Goal: Information Seeking & Learning: Compare options

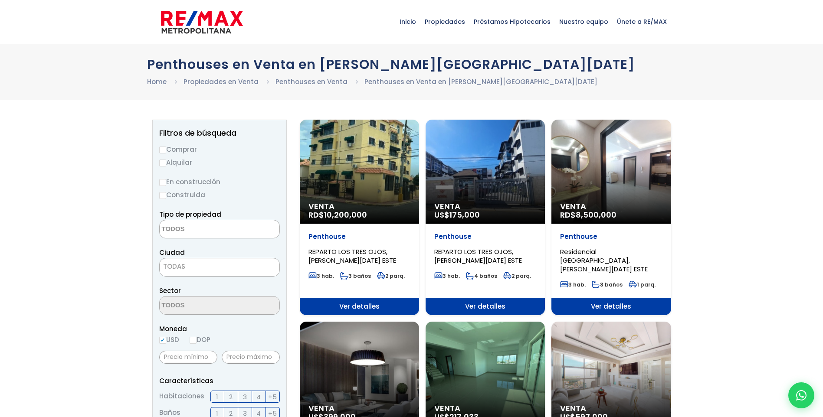
select select
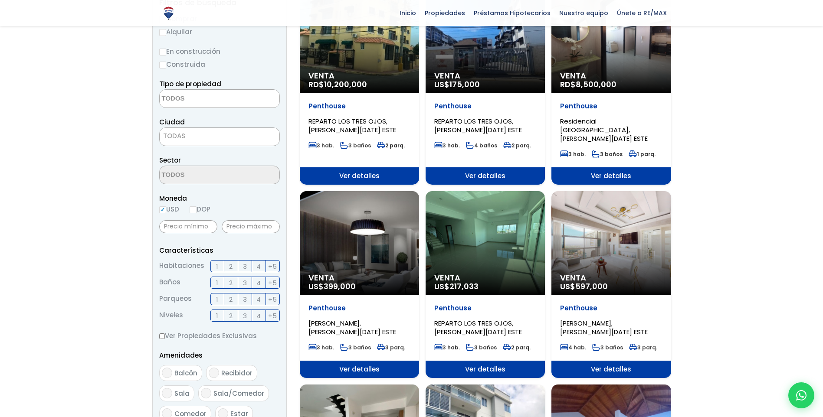
scroll to position [87, 0]
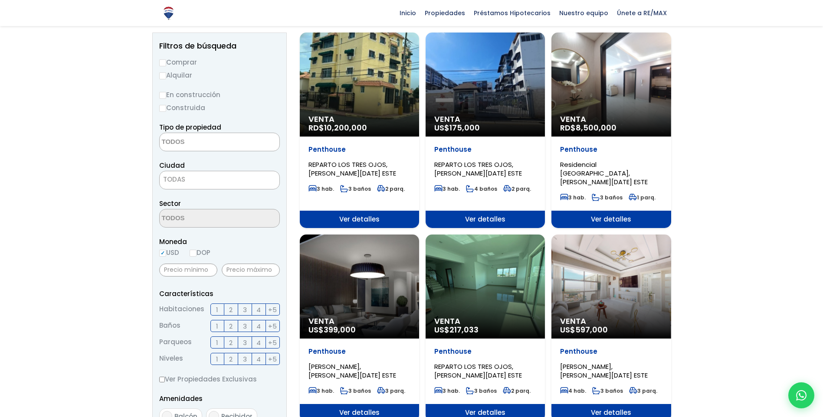
click at [410, 115] on span "Venta" at bounding box center [359, 119] width 102 height 9
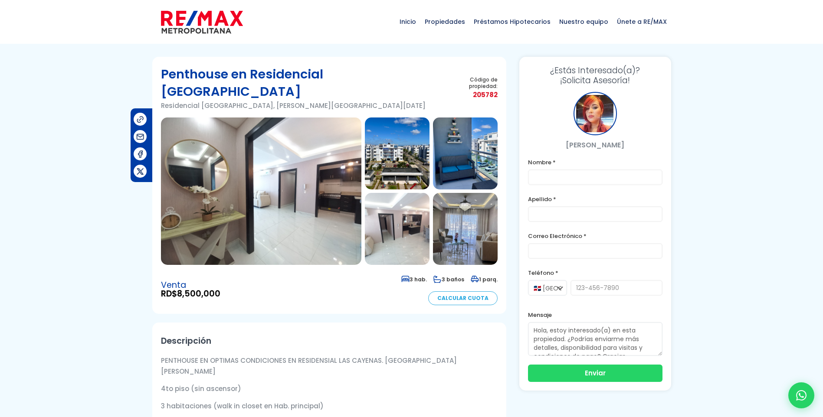
click at [300, 204] on img at bounding box center [261, 191] width 200 height 147
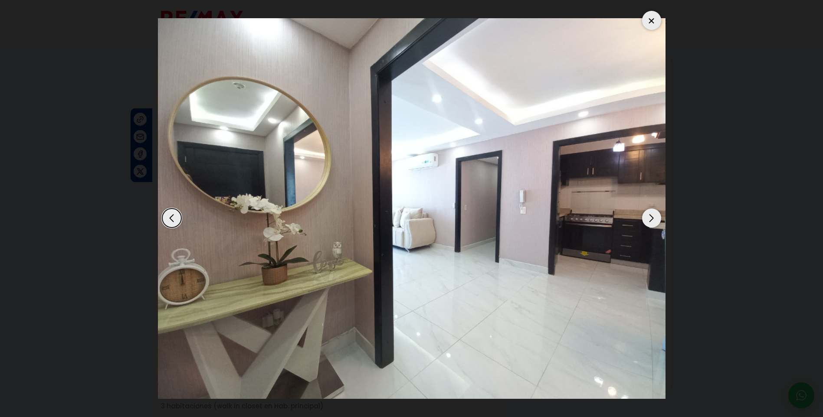
click at [647, 223] on div "Next slide" at bounding box center [651, 218] width 19 height 19
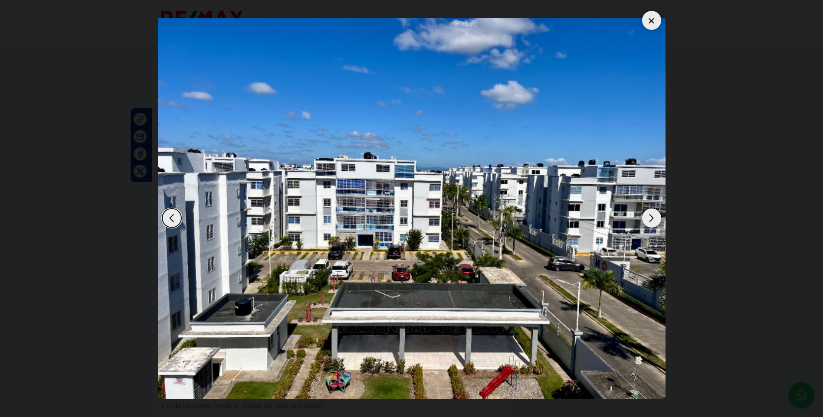
click at [647, 223] on div "Next slide" at bounding box center [651, 218] width 19 height 19
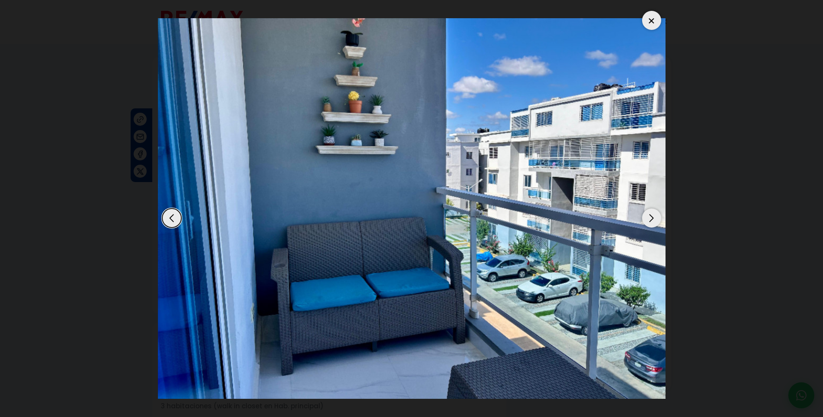
click at [648, 20] on div at bounding box center [651, 20] width 19 height 19
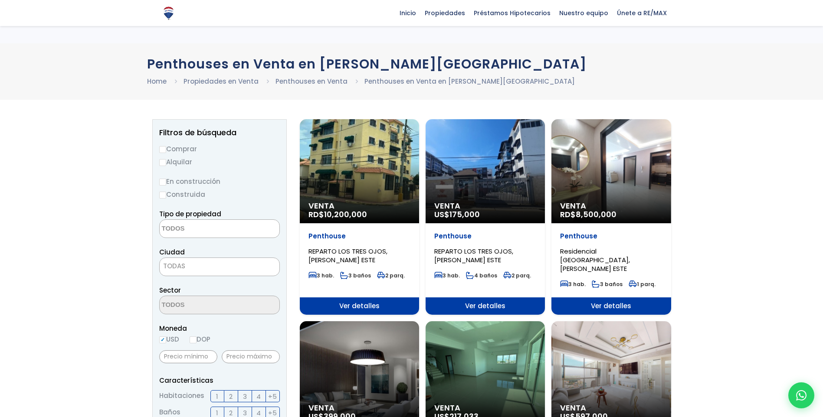
select select
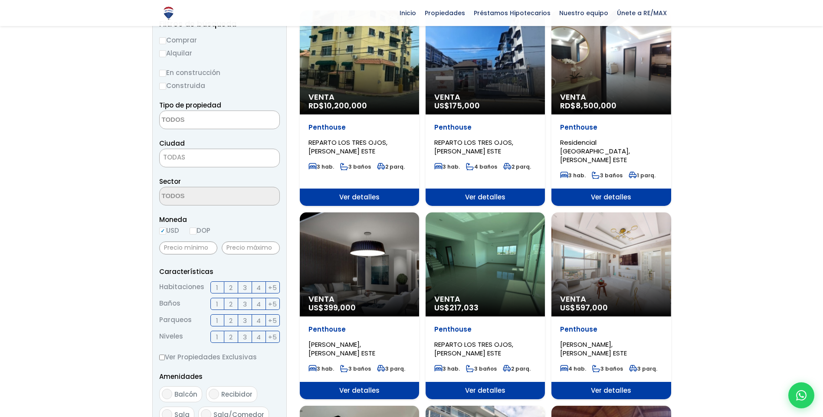
scroll to position [130, 0]
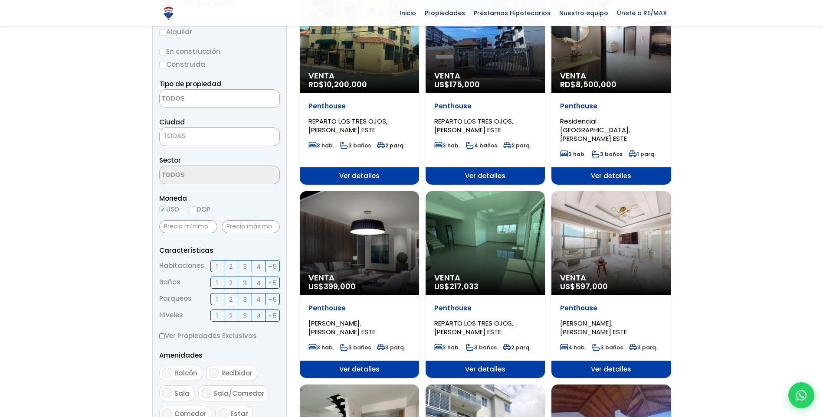
click at [419, 93] on div "Venta US$ 217,033" at bounding box center [359, 41] width 119 height 104
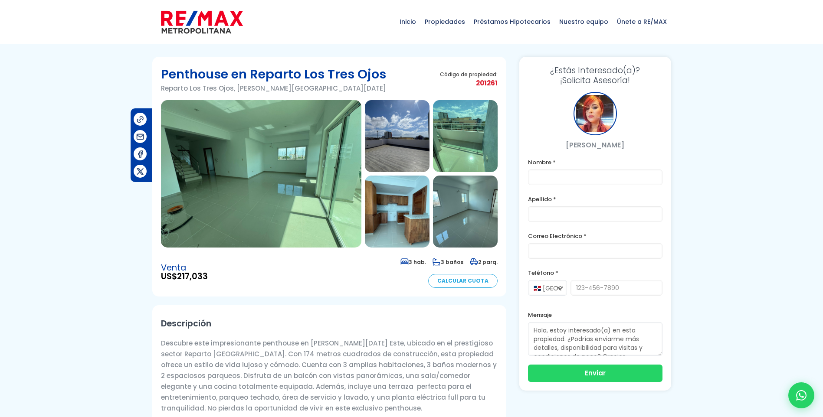
scroll to position [43, 0]
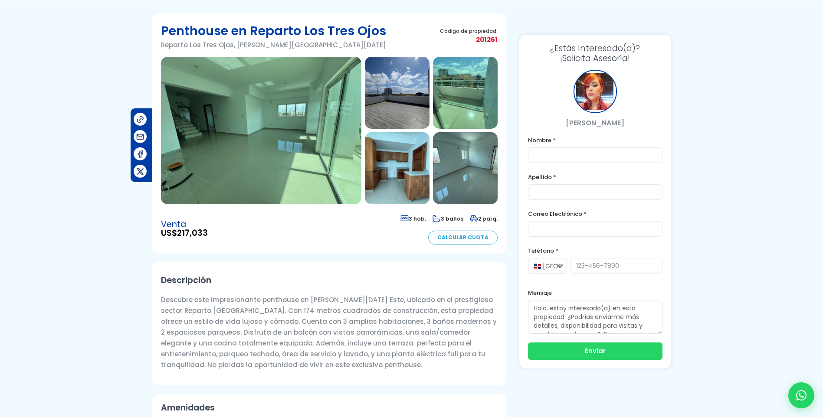
click at [255, 193] on img at bounding box center [261, 130] width 200 height 147
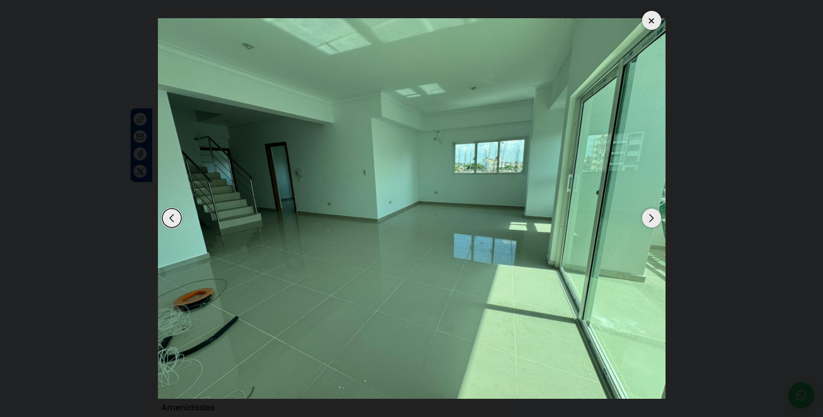
click at [648, 224] on div "Next slide" at bounding box center [651, 218] width 19 height 19
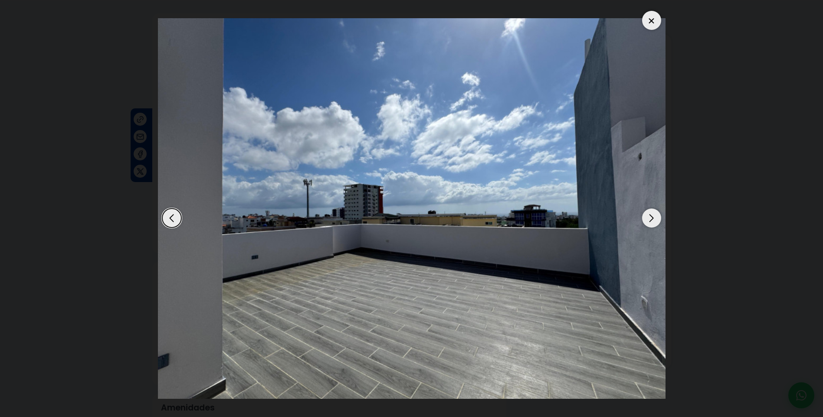
click at [648, 224] on div "Next slide" at bounding box center [651, 218] width 19 height 19
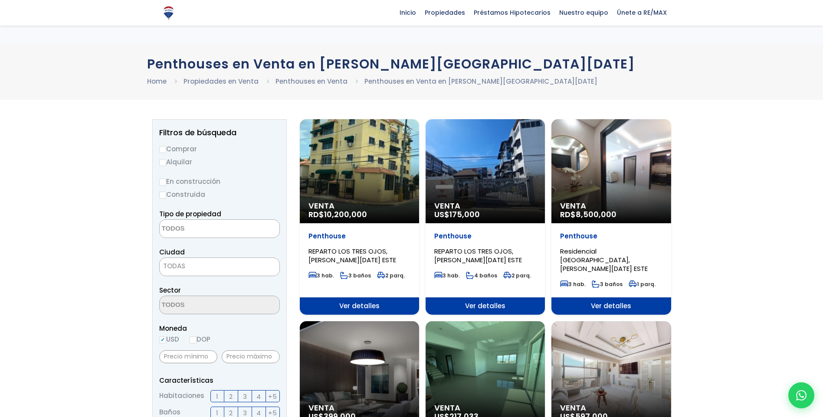
select select
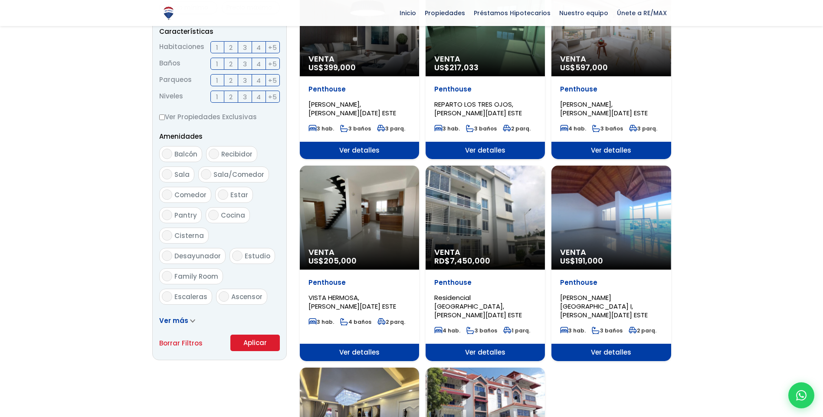
scroll to position [347, 0]
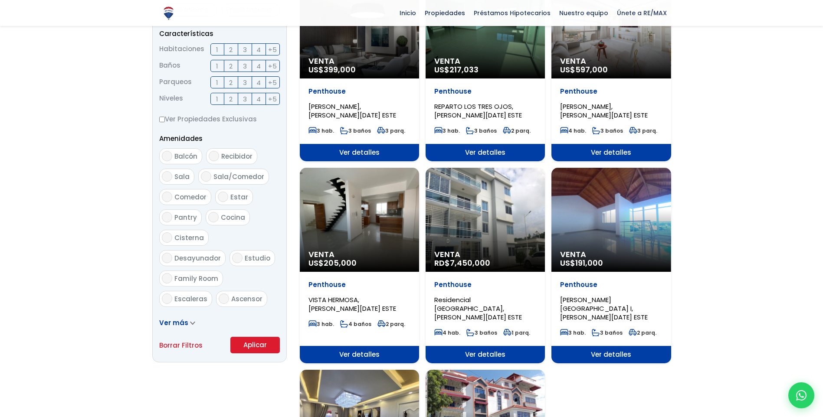
click at [221, 294] on input "Ascensor" at bounding box center [224, 299] width 10 height 10
checkbox input "true"
click at [256, 349] on button "Aplicar" at bounding box center [254, 345] width 49 height 16
click at [260, 348] on button "Aplicar" at bounding box center [254, 345] width 49 height 16
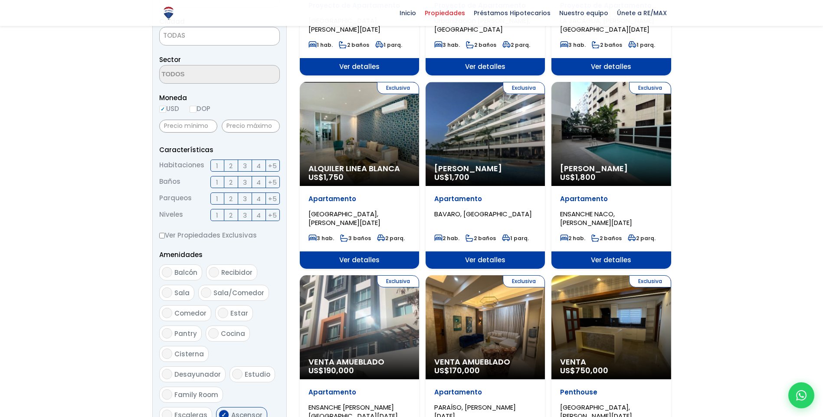
scroll to position [260, 0]
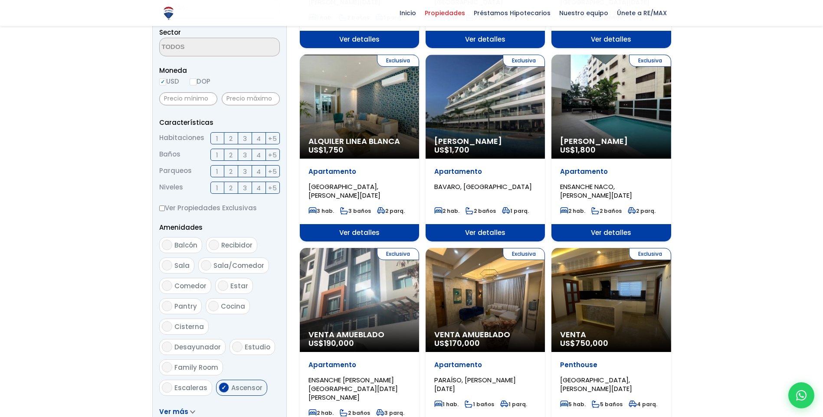
click at [242, 139] on label "3" at bounding box center [245, 138] width 14 height 12
click at [0, 0] on input "3" at bounding box center [0, 0] width 0 height 0
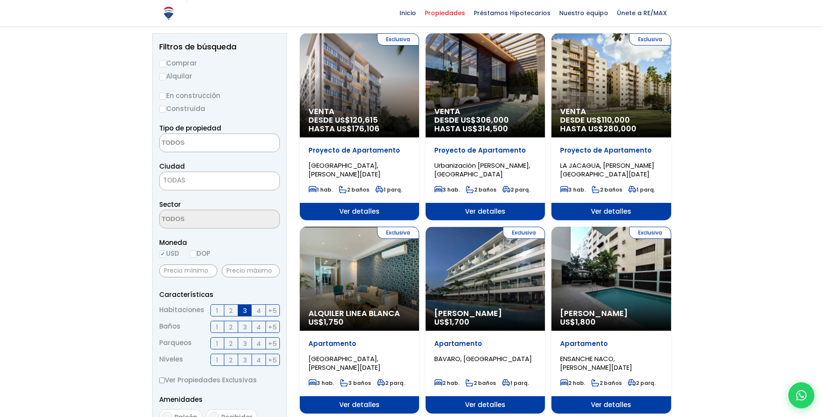
scroll to position [87, 0]
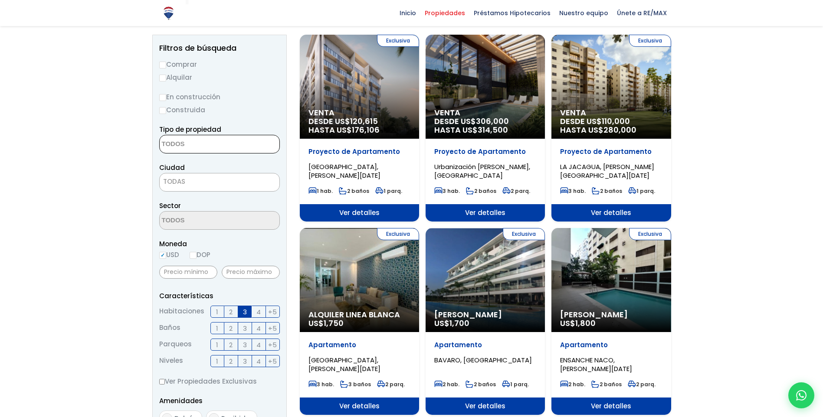
click at [191, 148] on textarea "Search" at bounding box center [202, 144] width 84 height 19
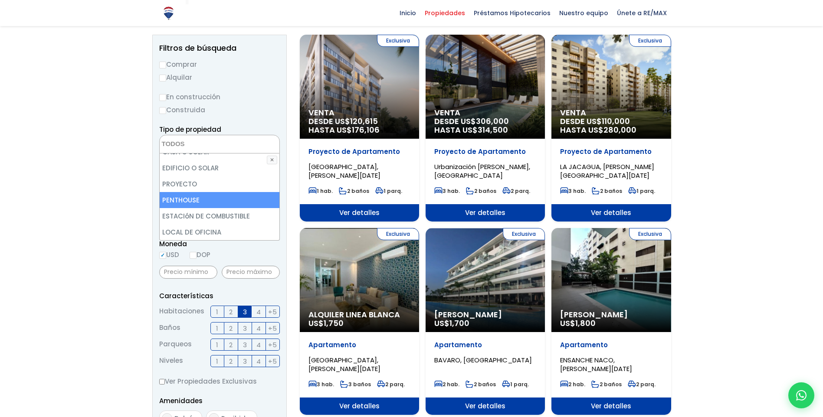
click at [195, 201] on li "PENTHOUSE" at bounding box center [220, 200] width 120 height 16
select select "penthouse"
click at [196, 198] on li "PENTHOUSE" at bounding box center [220, 200] width 120 height 16
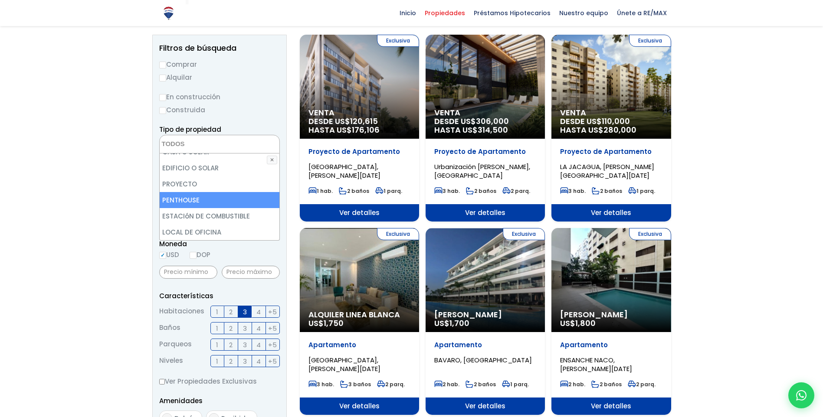
select select "penthouse"
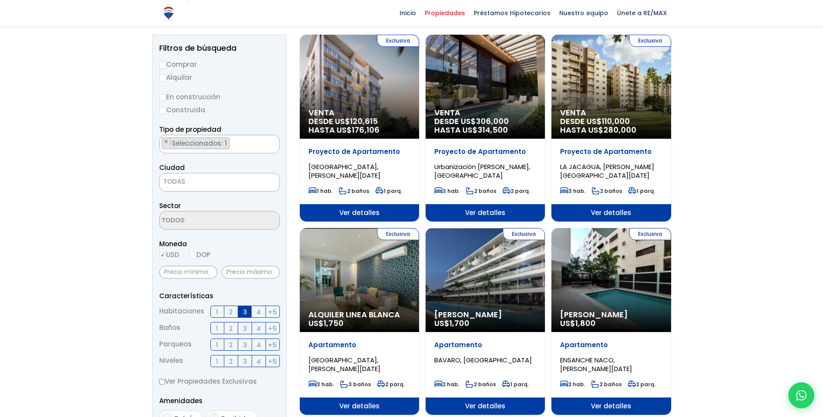
click at [238, 148] on ul "× Seleccionados: 1" at bounding box center [214, 144] width 109 height 19
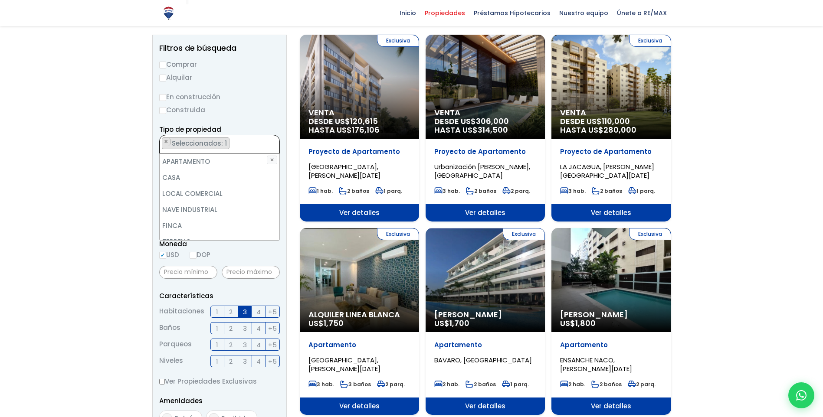
scroll to position [170, 0]
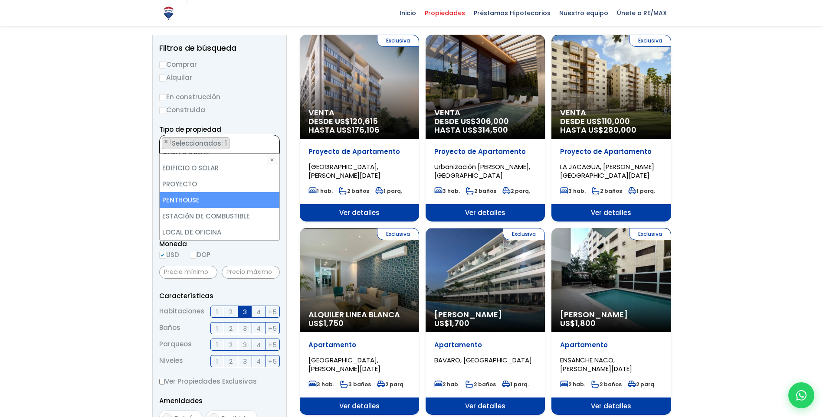
click at [202, 196] on li "PENTHOUSE" at bounding box center [220, 200] width 120 height 16
select select
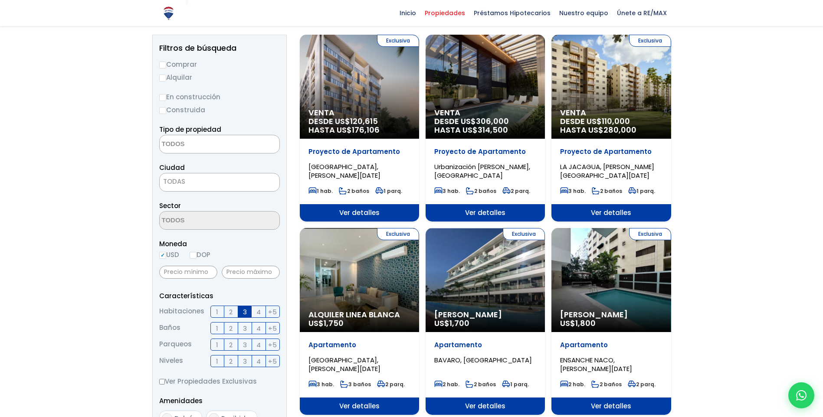
click at [204, 182] on span "TODAS" at bounding box center [220, 182] width 120 height 12
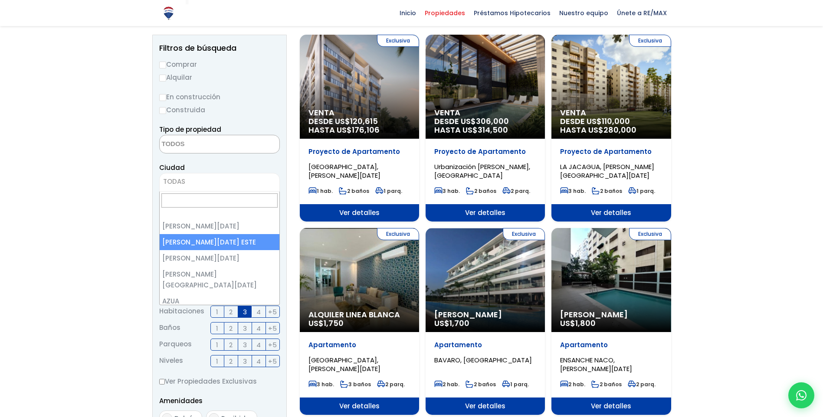
select select "148"
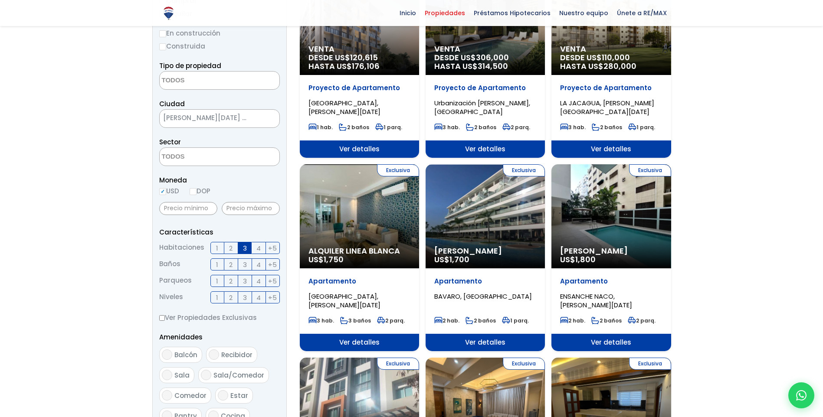
scroll to position [87, 0]
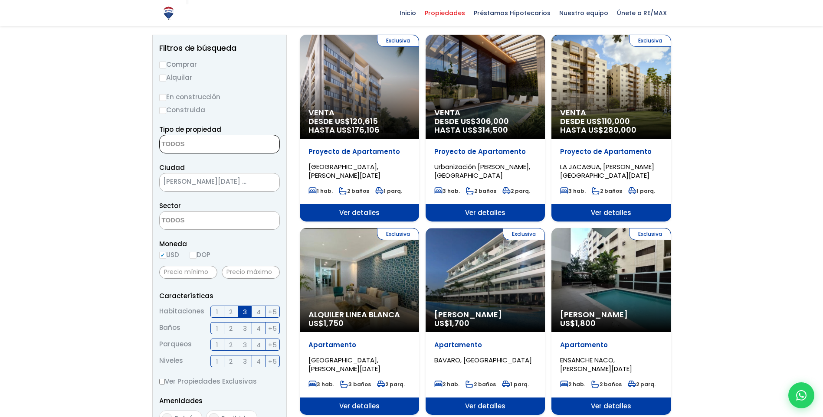
click at [218, 143] on textarea "Search" at bounding box center [202, 144] width 84 height 19
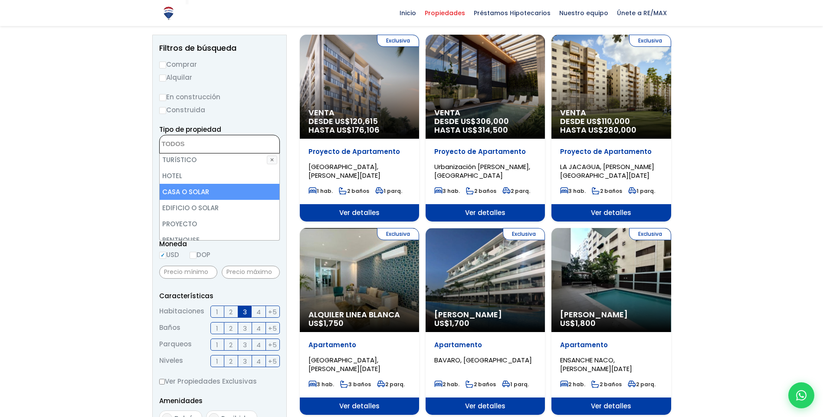
scroll to position [170, 0]
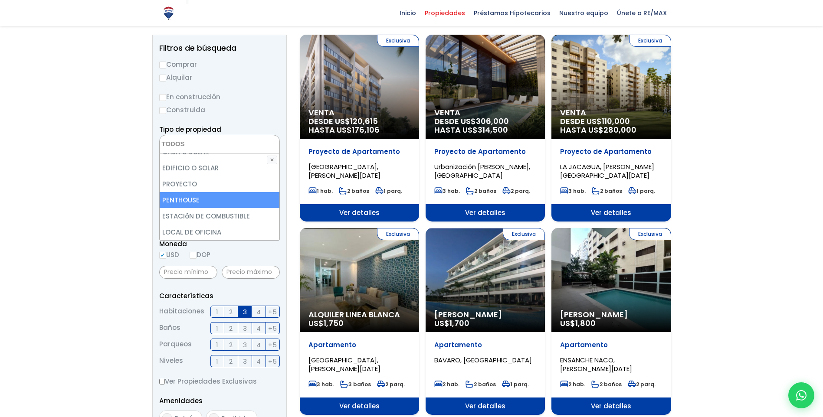
click at [201, 199] on li "PENTHOUSE" at bounding box center [220, 200] width 120 height 16
select select "penthouse"
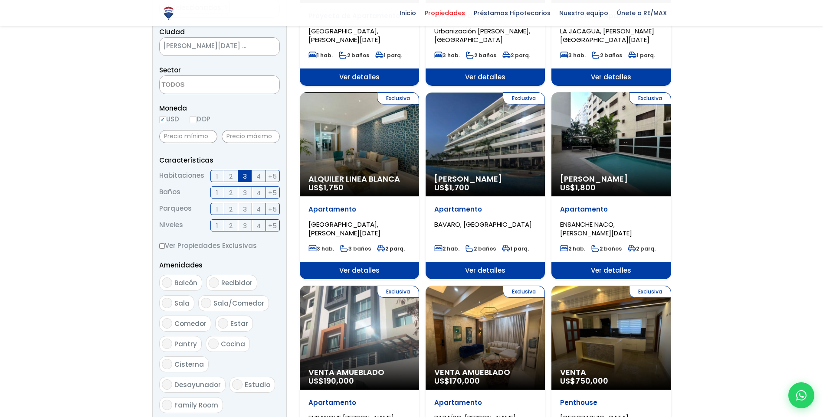
scroll to position [347, 0]
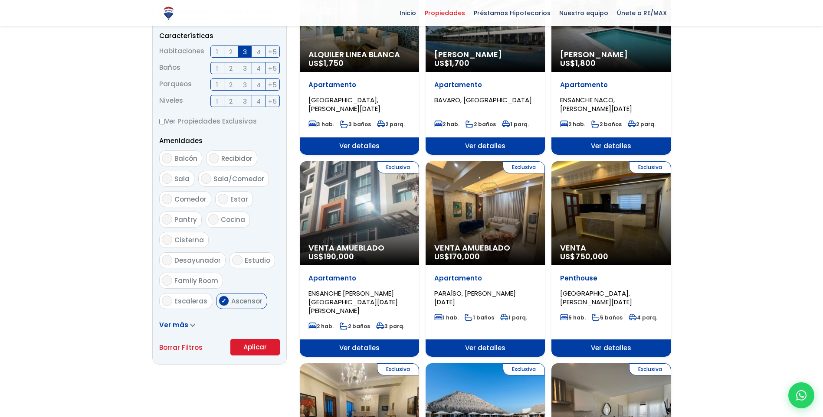
click at [266, 343] on button "Aplicar" at bounding box center [254, 347] width 49 height 16
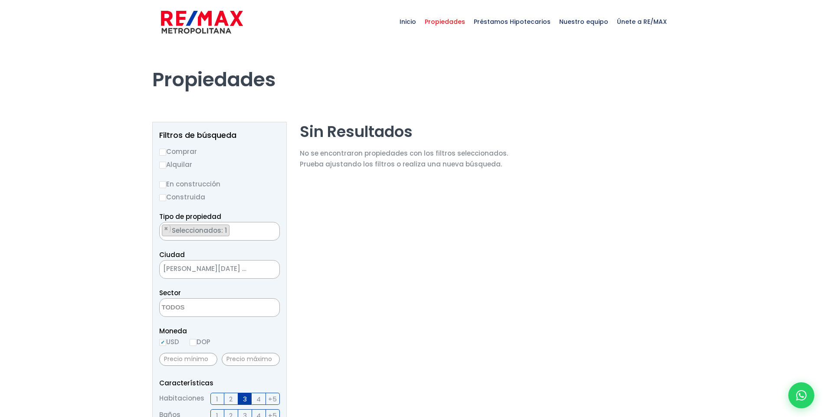
click at [242, 229] on ul "× Seleccionados: 1" at bounding box center [214, 231] width 109 height 19
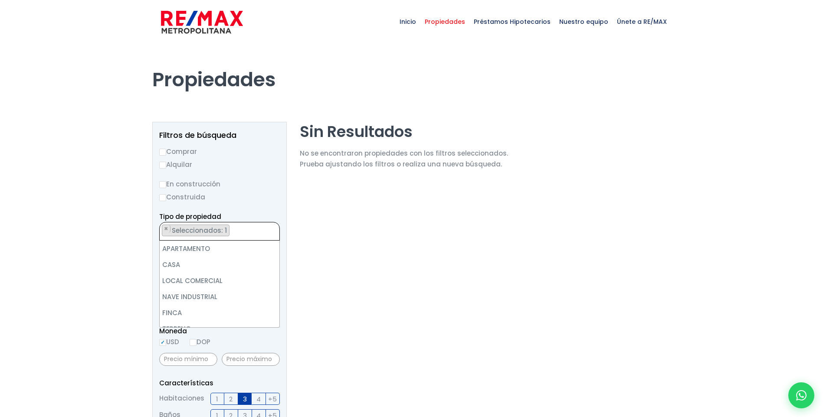
scroll to position [170, 0]
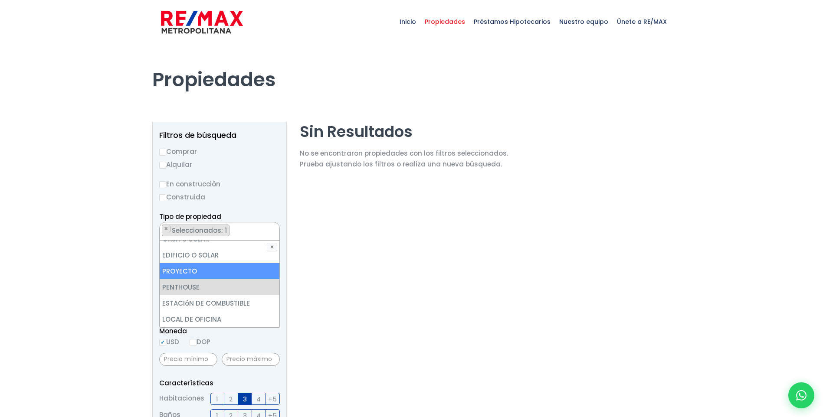
click at [227, 271] on li "PROYECTO" at bounding box center [220, 271] width 120 height 16
select select "project"
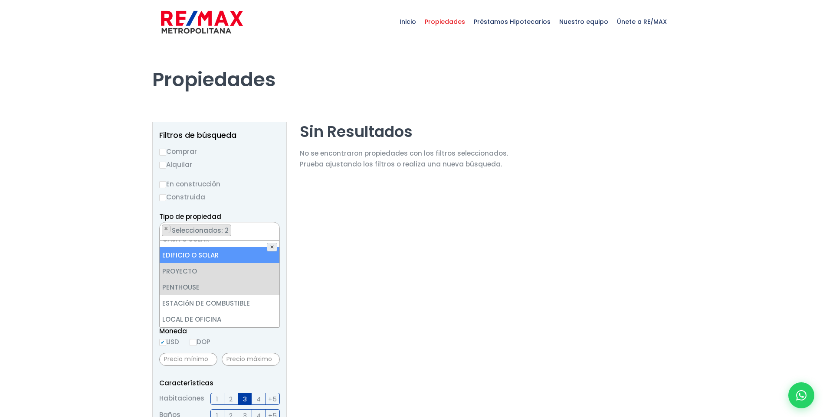
click at [271, 247] on button "✕" at bounding box center [272, 247] width 10 height 9
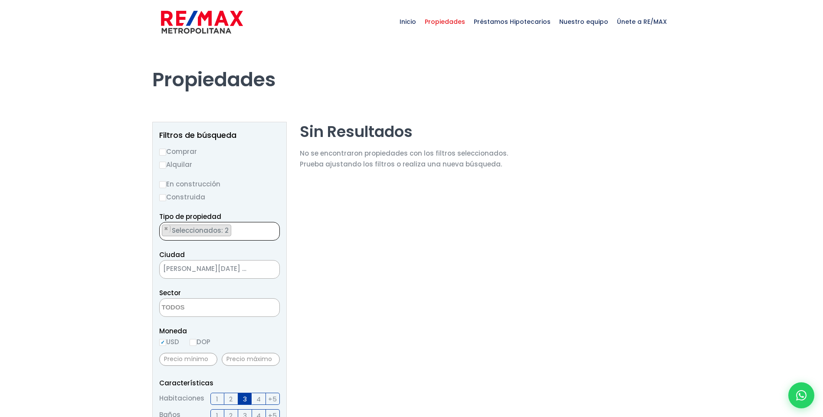
click at [252, 237] on ul "× Seleccionados: 2 × Seleccionados: 2" at bounding box center [214, 231] width 109 height 19
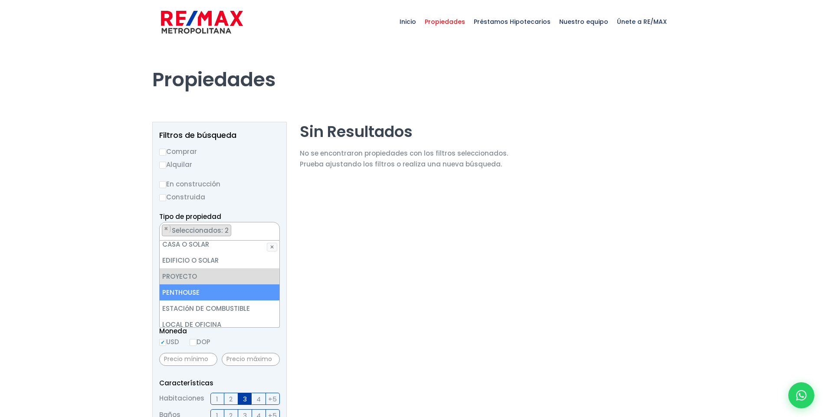
click at [206, 291] on li "PENTHOUSE" at bounding box center [220, 293] width 120 height 16
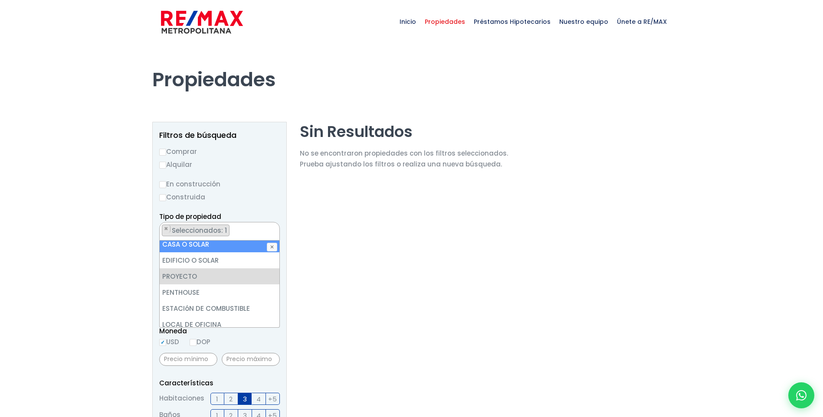
click at [246, 233] on ul "× Seleccionados: 1" at bounding box center [214, 231] width 109 height 19
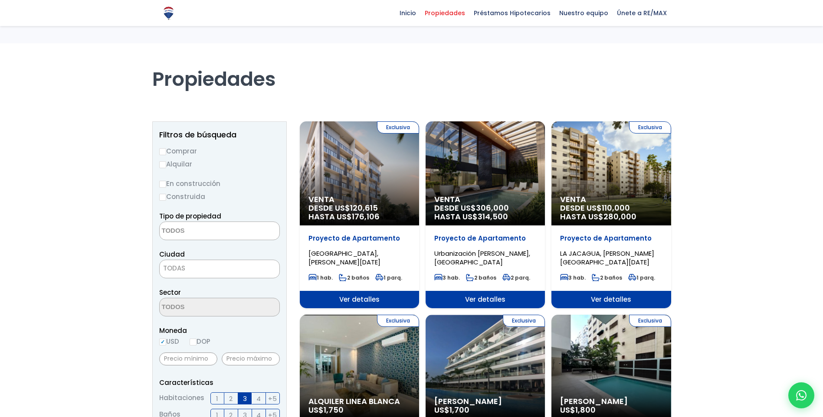
select select "penthouse"
select select "148"
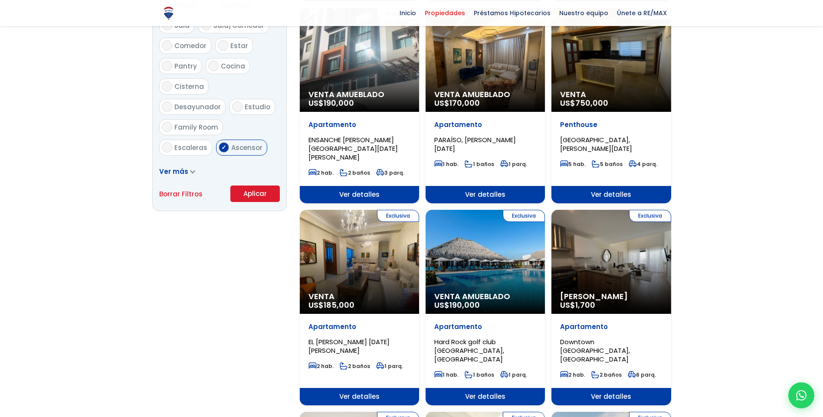
scroll to position [520, 0]
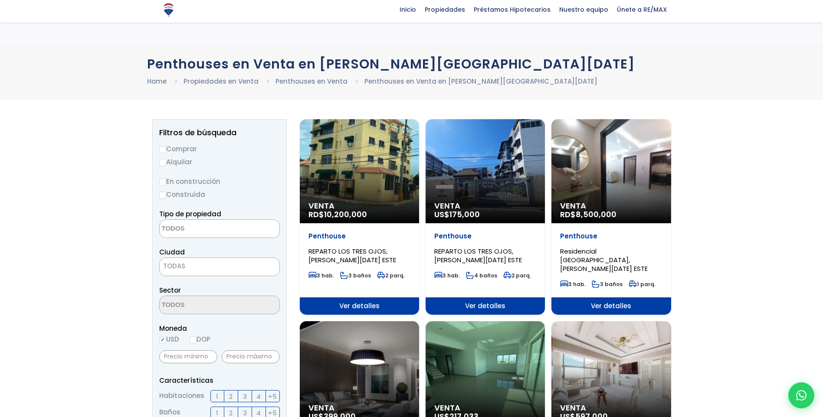
select select
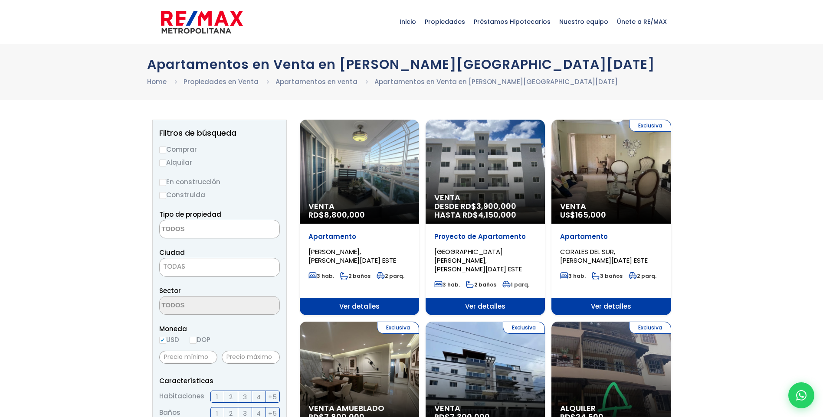
select select
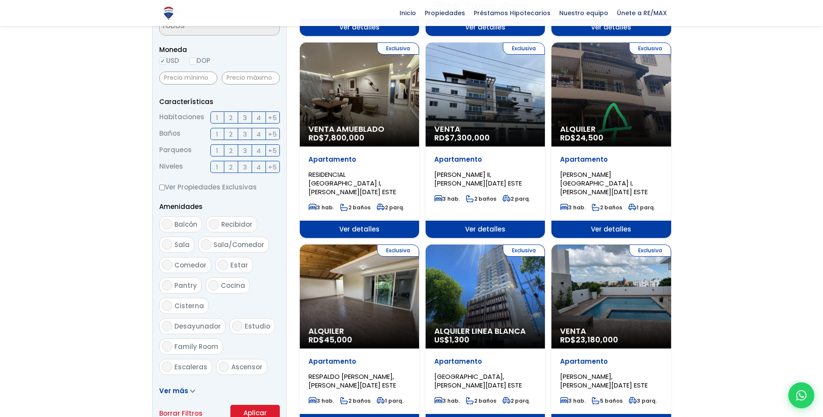
scroll to position [304, 0]
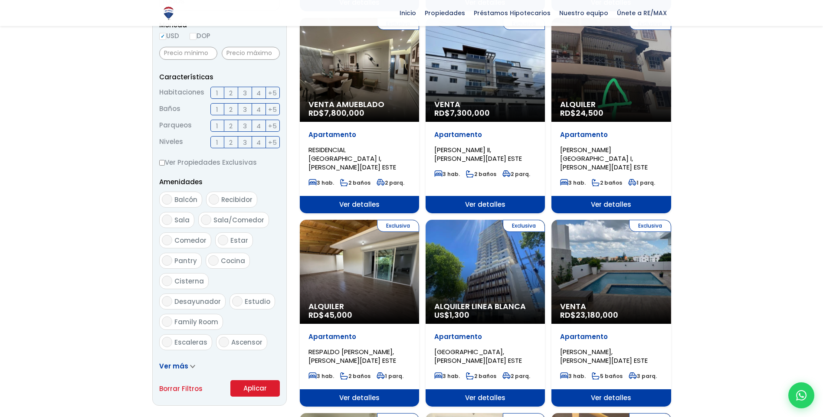
click at [221, 337] on input "Ascensor" at bounding box center [224, 342] width 10 height 10
checkbox input "true"
click at [243, 95] on span "3" at bounding box center [245, 93] width 4 height 11
click at [0, 0] on input "3" at bounding box center [0, 0] width 0 height 0
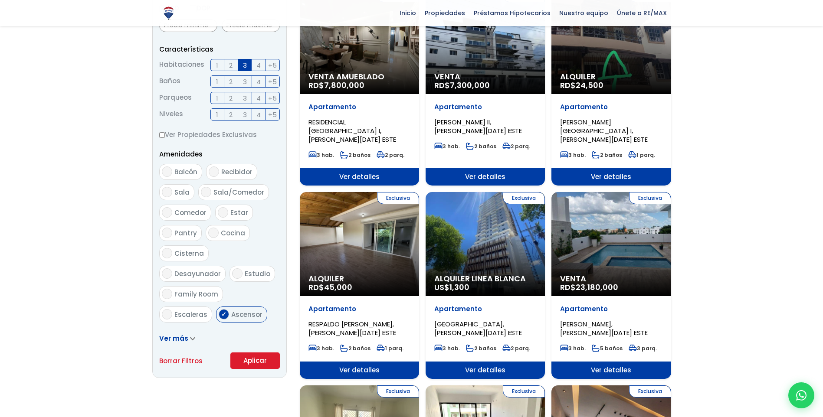
scroll to position [347, 0]
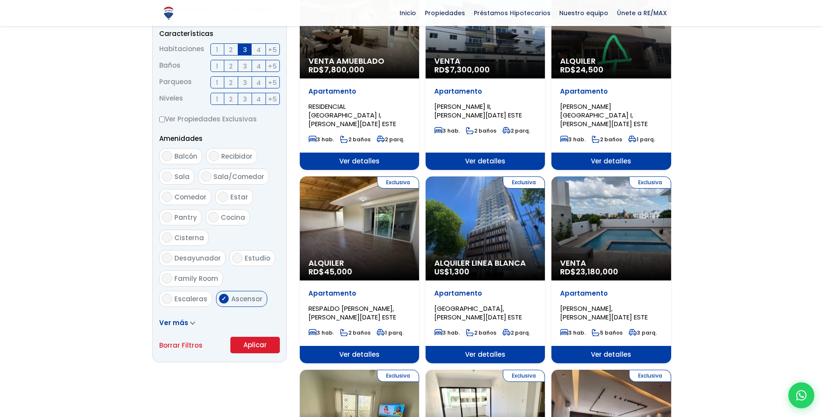
click at [258, 343] on button "Aplicar" at bounding box center [254, 345] width 49 height 16
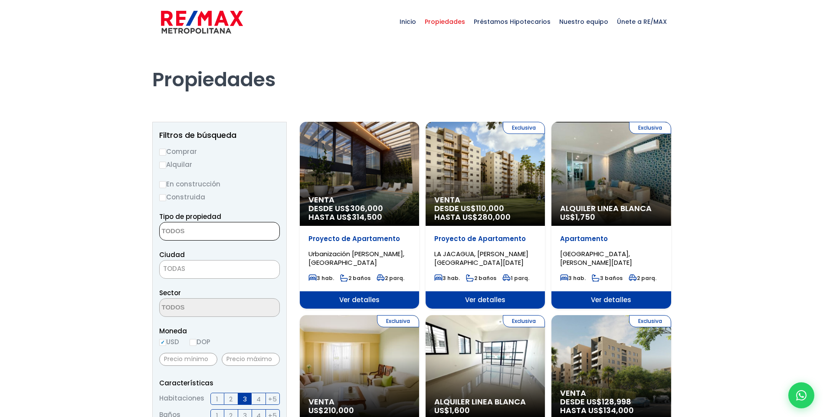
click at [193, 232] on textarea "Search" at bounding box center [202, 231] width 84 height 19
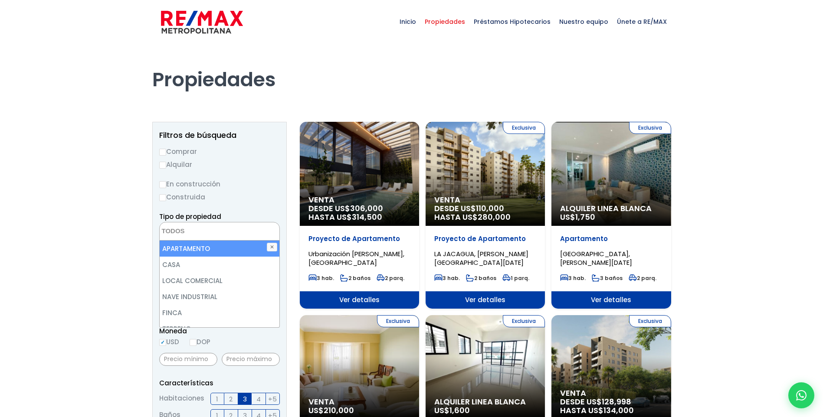
click at [197, 244] on li "APARTAMENTO" at bounding box center [220, 249] width 120 height 16
select select "apartment"
click at [197, 244] on li "APARTAMENTO" at bounding box center [220, 249] width 120 height 16
select select "apartment"
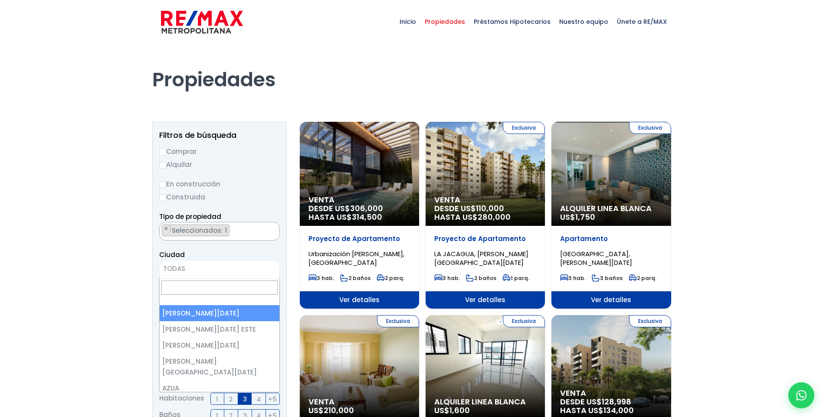
click at [193, 268] on span "TODAS" at bounding box center [220, 269] width 120 height 12
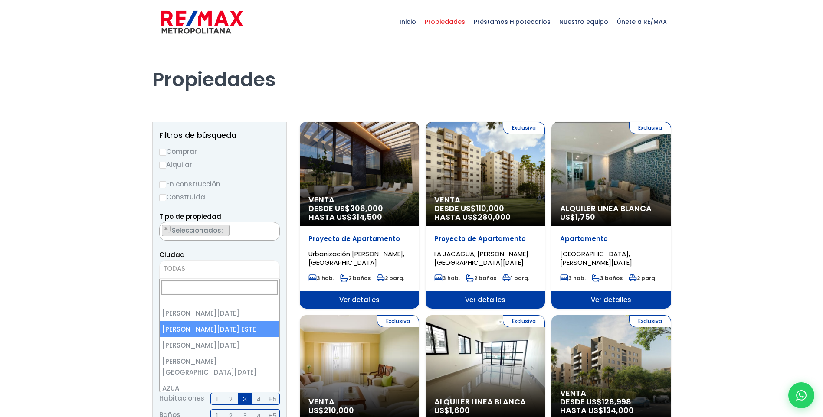
select select "148"
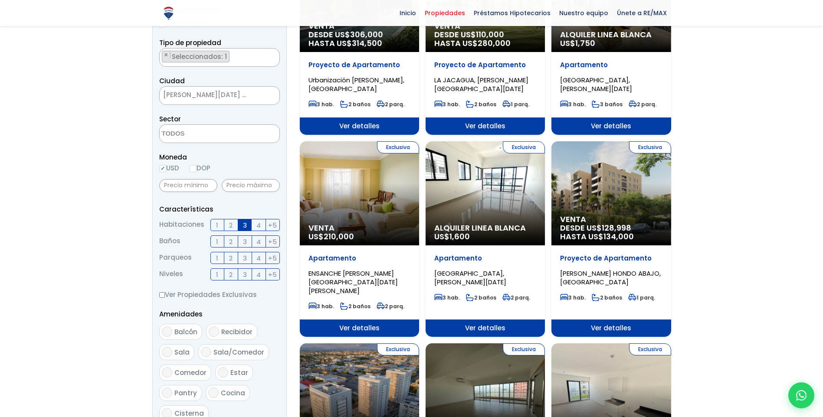
scroll to position [347, 0]
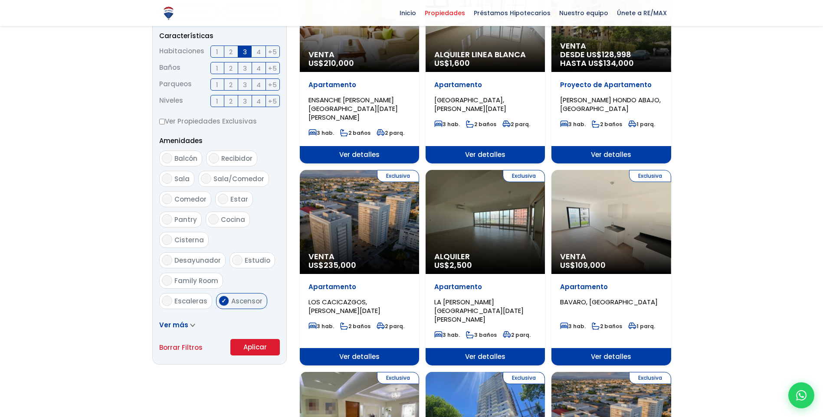
click at [268, 348] on button "Aplicar" at bounding box center [254, 347] width 49 height 16
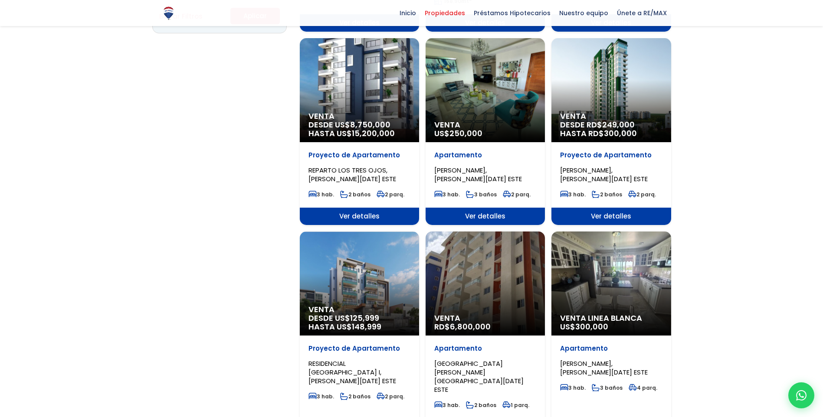
scroll to position [651, 0]
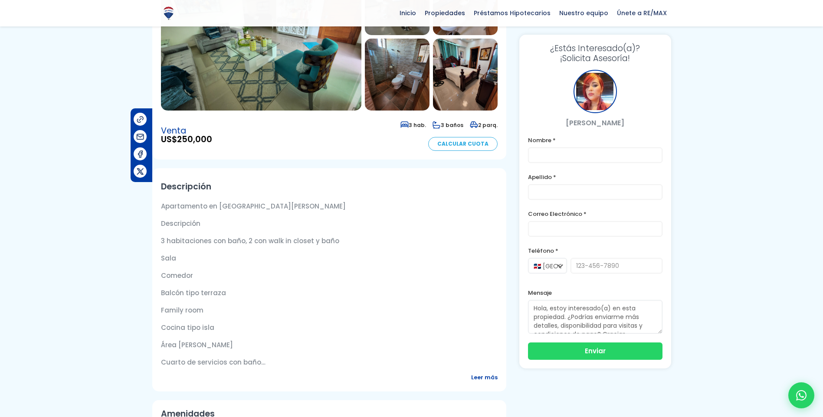
scroll to position [43, 0]
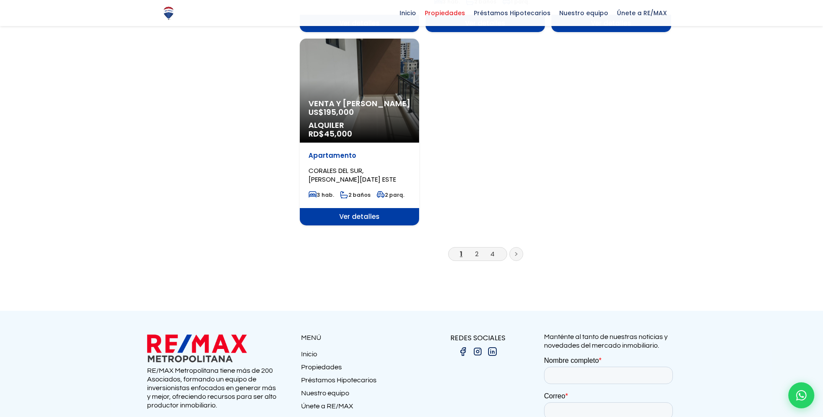
scroll to position [1084, 0]
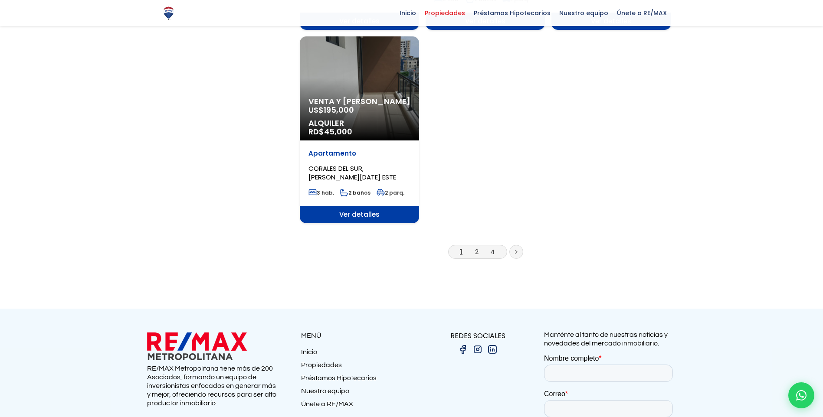
click at [474, 246] on li "2" at bounding box center [477, 251] width 14 height 11
click at [477, 247] on link "2" at bounding box center [476, 251] width 3 height 9
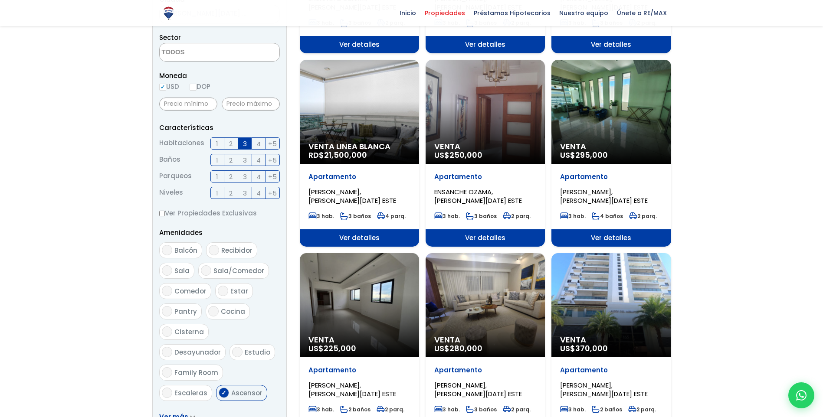
scroll to position [260, 0]
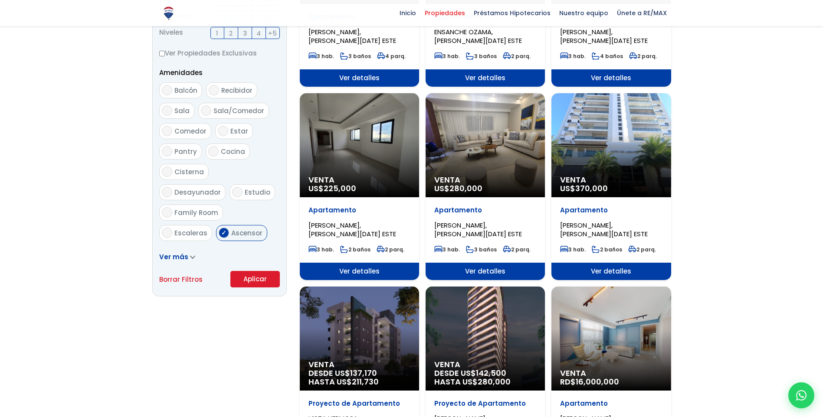
scroll to position [434, 0]
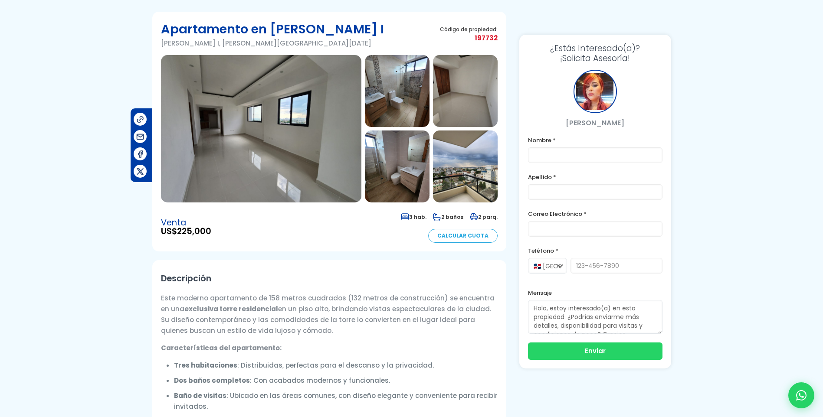
scroll to position [43, 0]
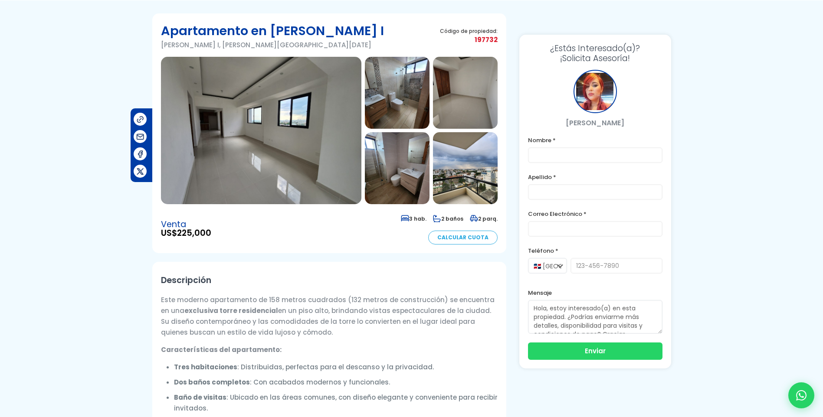
click at [286, 144] on img at bounding box center [261, 130] width 200 height 147
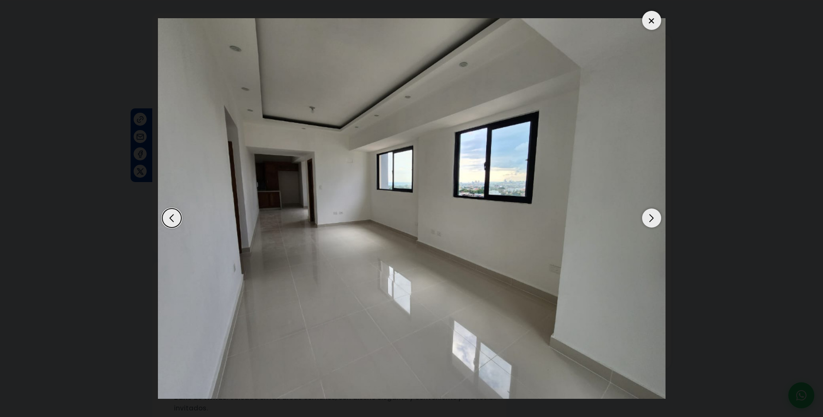
click at [652, 216] on div "Next slide" at bounding box center [651, 218] width 19 height 19
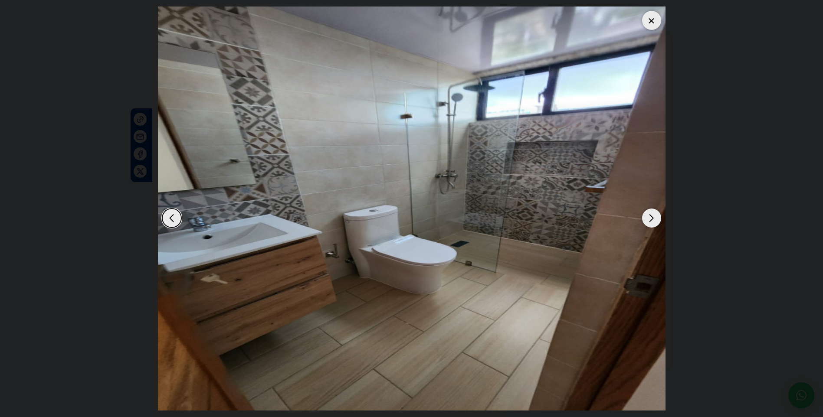
click at [652, 216] on div "Next slide" at bounding box center [651, 218] width 19 height 19
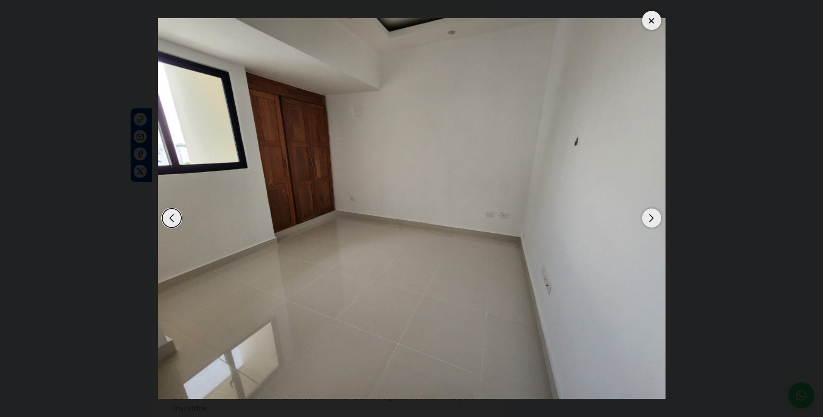
click at [652, 216] on div "Next slide" at bounding box center [651, 218] width 19 height 19
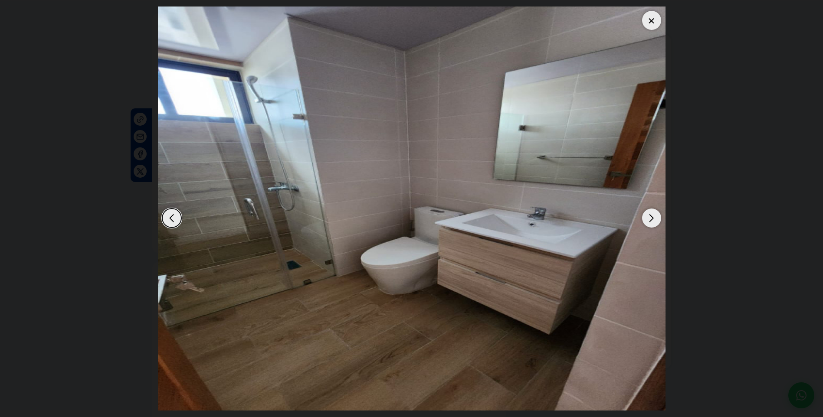
click at [652, 216] on div "Next slide" at bounding box center [651, 218] width 19 height 19
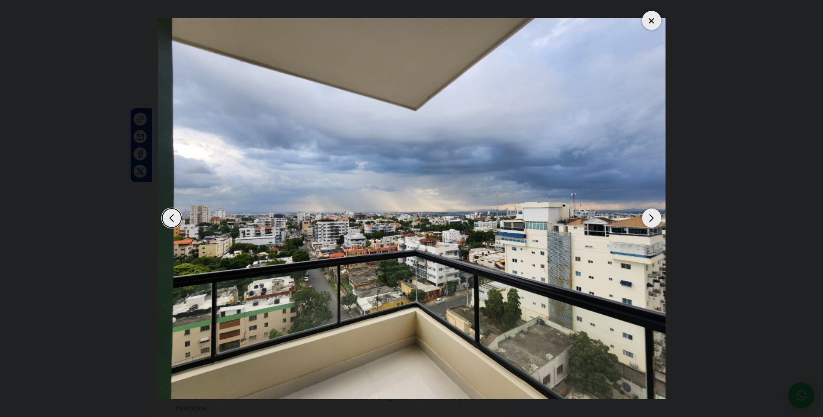
click at [652, 216] on div "Next slide" at bounding box center [651, 218] width 19 height 19
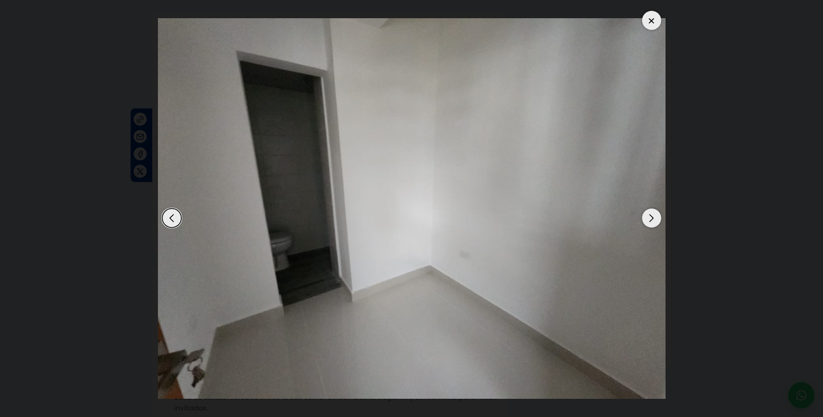
click at [652, 216] on div "Next slide" at bounding box center [651, 218] width 19 height 19
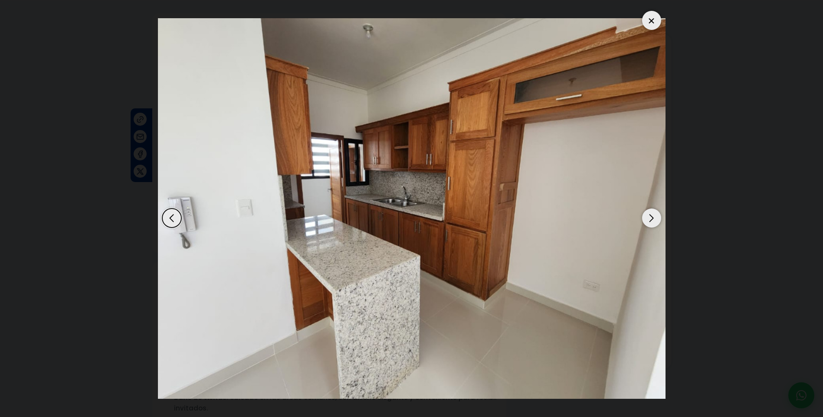
click at [652, 216] on div "Next slide" at bounding box center [651, 218] width 19 height 19
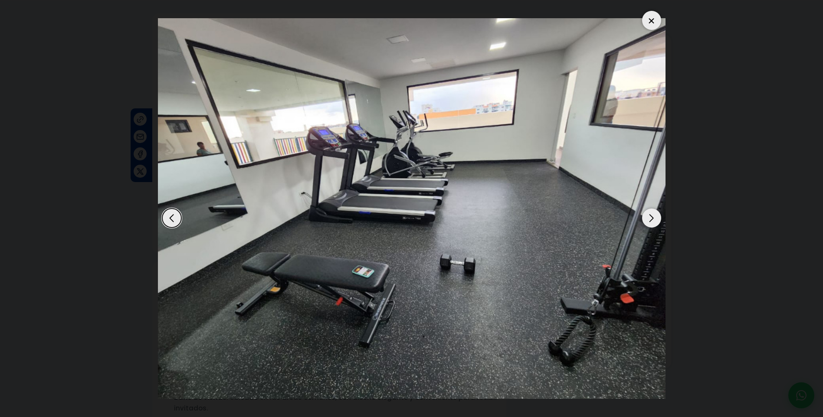
click at [652, 216] on div "Next slide" at bounding box center [651, 218] width 19 height 19
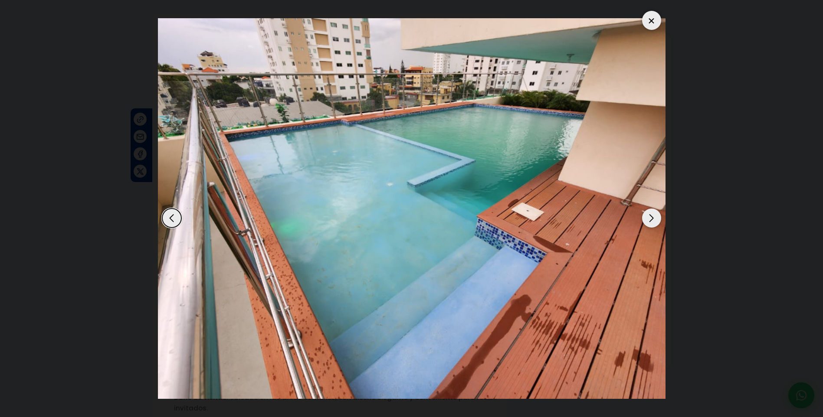
click at [652, 216] on div "Next slide" at bounding box center [651, 218] width 19 height 19
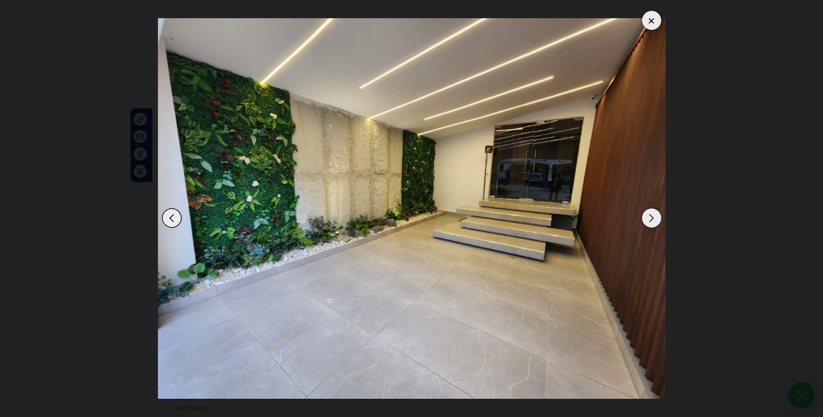
click at [652, 216] on div "Next slide" at bounding box center [651, 218] width 19 height 19
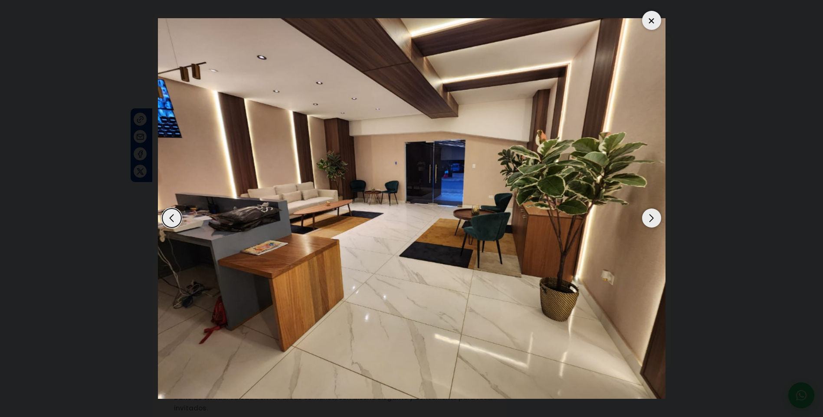
click at [652, 216] on div "Next slide" at bounding box center [651, 218] width 19 height 19
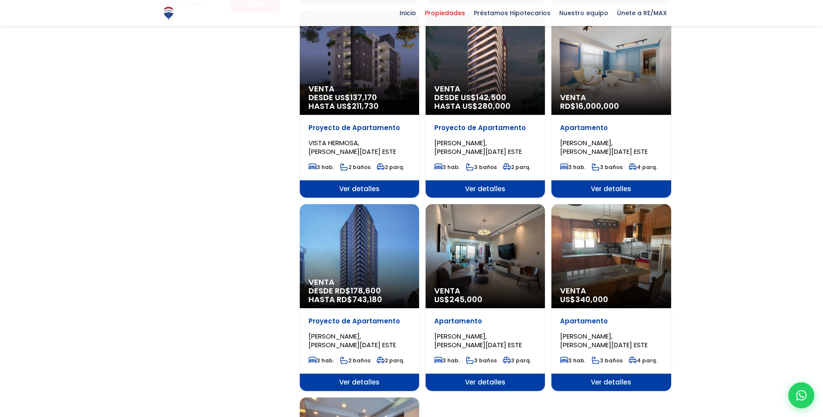
scroll to position [694, 0]
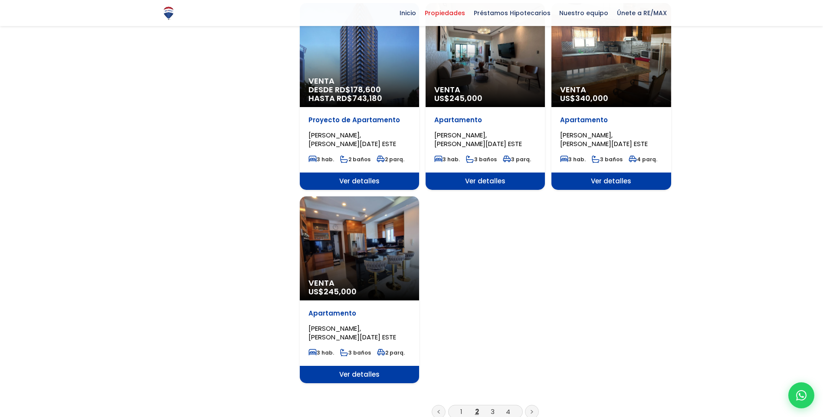
scroll to position [911, 0]
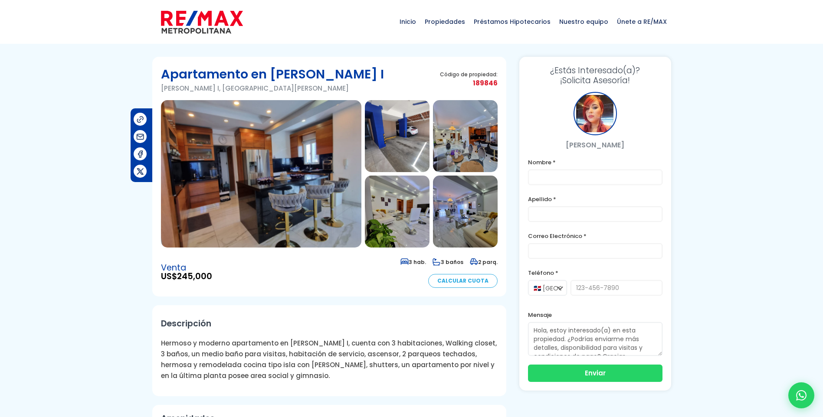
click at [326, 232] on img at bounding box center [261, 173] width 200 height 147
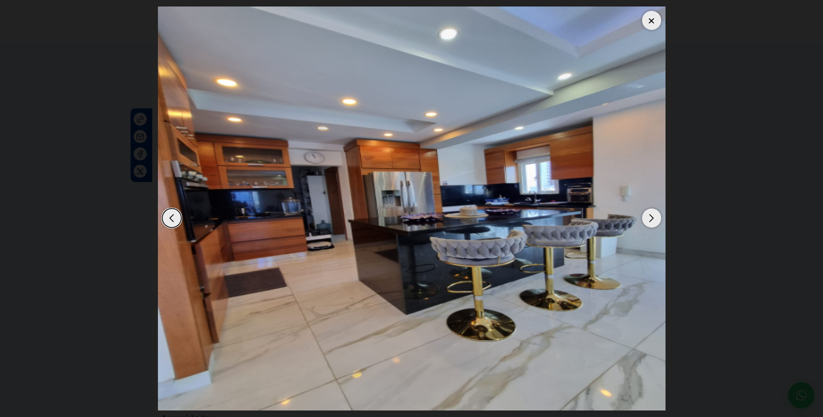
click at [657, 217] on div "Next slide" at bounding box center [651, 218] width 19 height 19
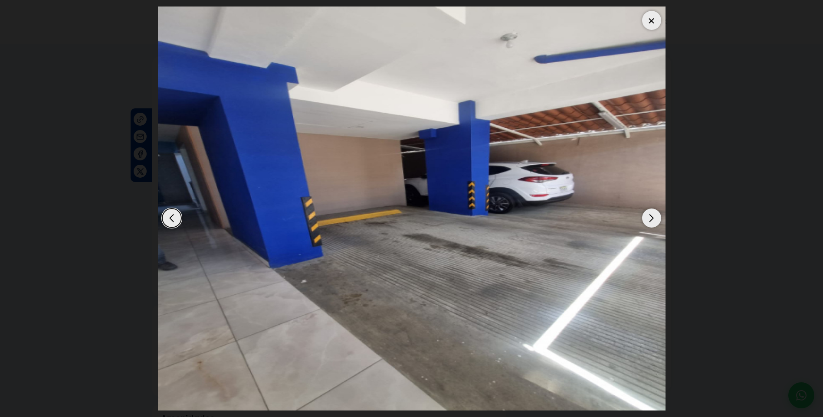
click at [657, 217] on div "Next slide" at bounding box center [651, 218] width 19 height 19
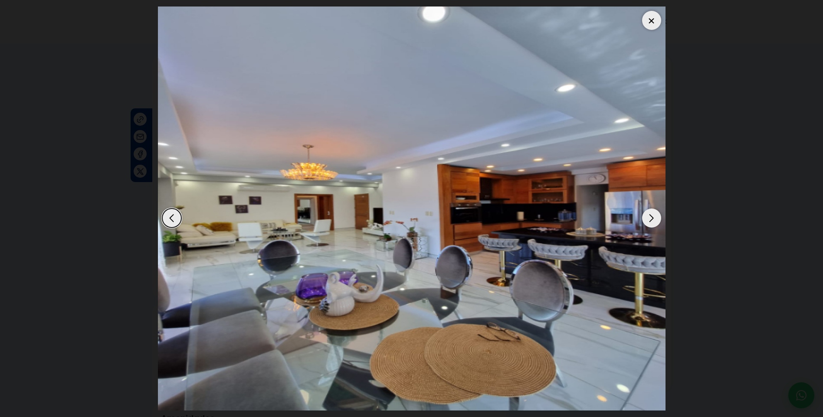
click at [657, 217] on div "Next slide" at bounding box center [651, 218] width 19 height 19
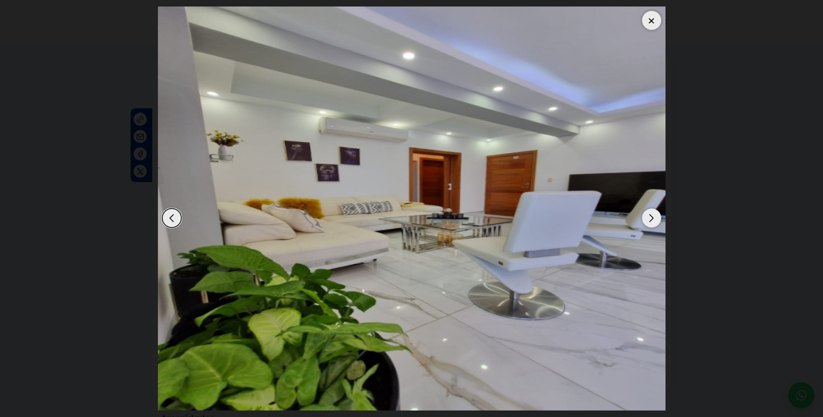
click at [657, 217] on div "Next slide" at bounding box center [651, 218] width 19 height 19
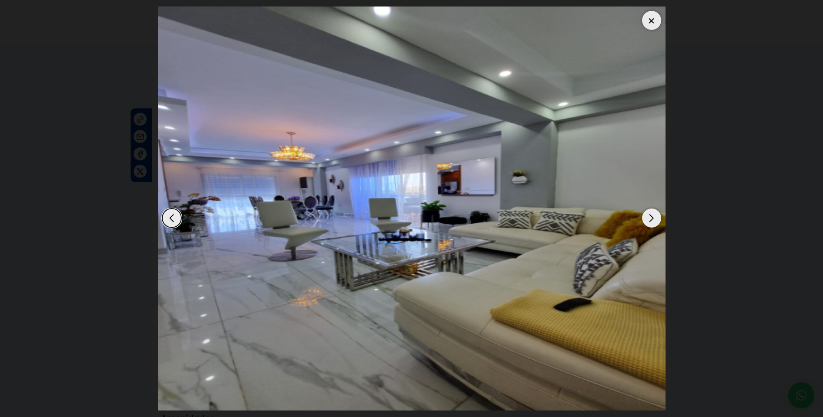
click at [657, 217] on div "Next slide" at bounding box center [651, 218] width 19 height 19
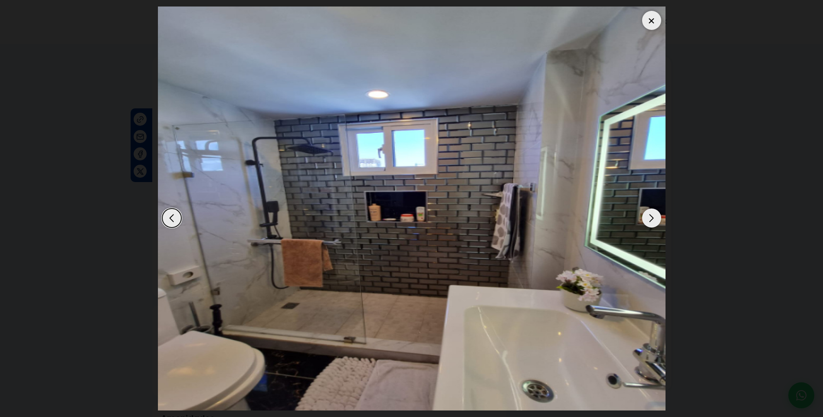
click at [657, 217] on div "Next slide" at bounding box center [651, 218] width 19 height 19
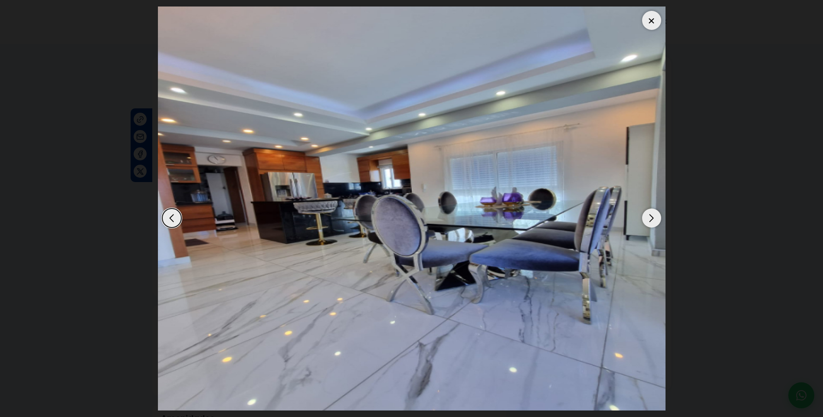
click at [657, 217] on div "Next slide" at bounding box center [651, 218] width 19 height 19
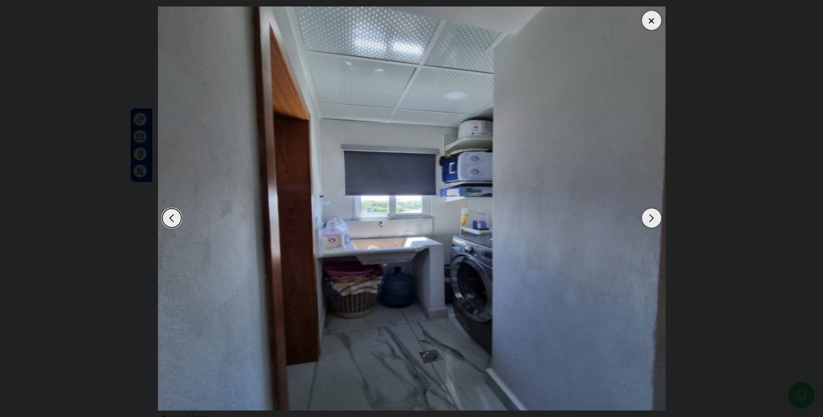
click at [657, 217] on div "Next slide" at bounding box center [651, 218] width 19 height 19
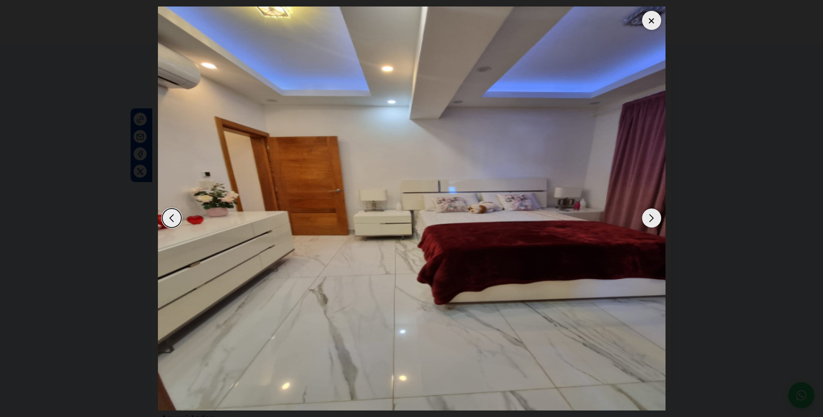
click at [657, 217] on div "Next slide" at bounding box center [651, 218] width 19 height 19
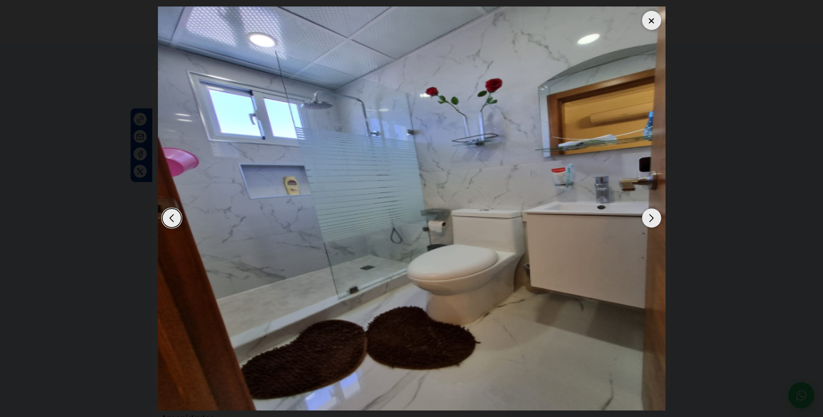
click at [657, 217] on div "Next slide" at bounding box center [651, 218] width 19 height 19
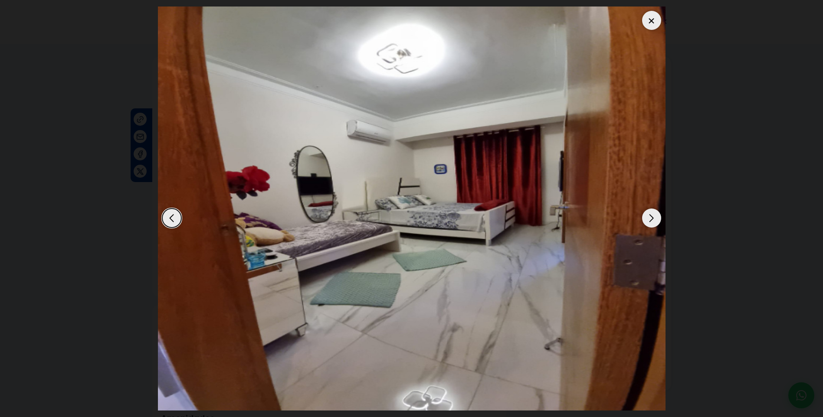
click at [657, 217] on div "Next slide" at bounding box center [651, 218] width 19 height 19
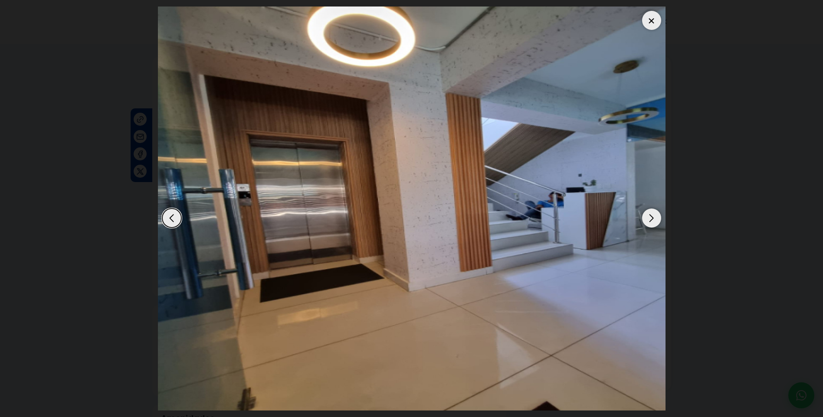
click at [657, 217] on div "Next slide" at bounding box center [651, 218] width 19 height 19
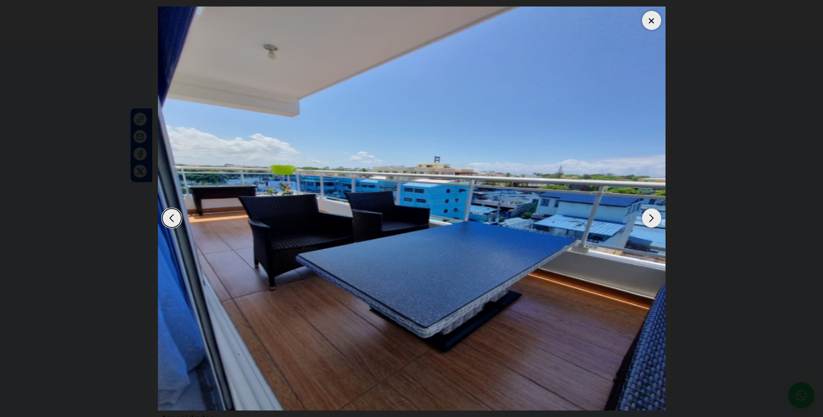
click at [657, 217] on div "Next slide" at bounding box center [651, 218] width 19 height 19
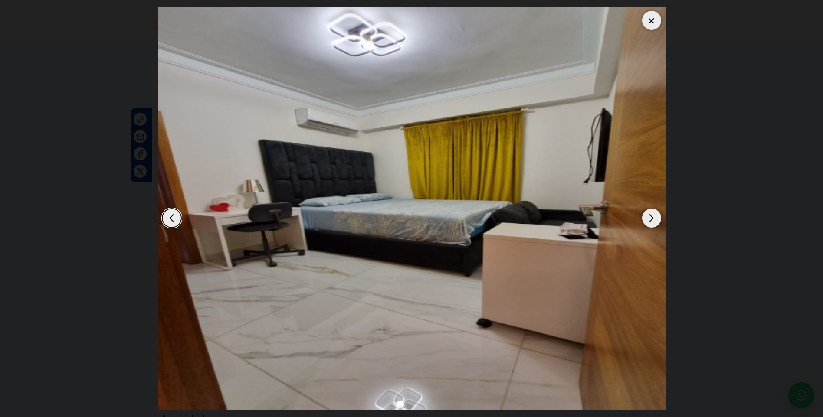
click at [657, 217] on div "Next slide" at bounding box center [651, 218] width 19 height 19
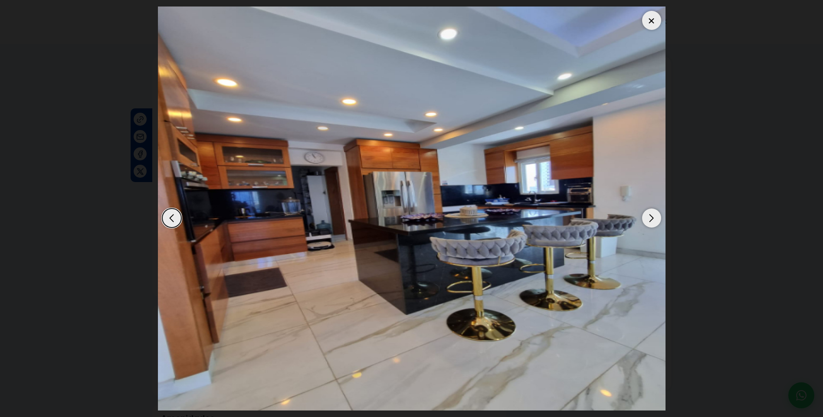
click at [657, 217] on div "Next slide" at bounding box center [651, 218] width 19 height 19
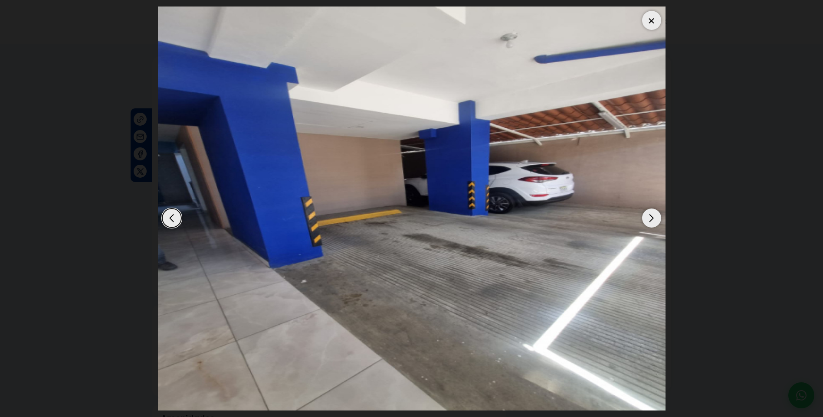
click at [672, 229] on dialog at bounding box center [411, 208] width 520 height 417
click at [653, 22] on div at bounding box center [651, 20] width 19 height 19
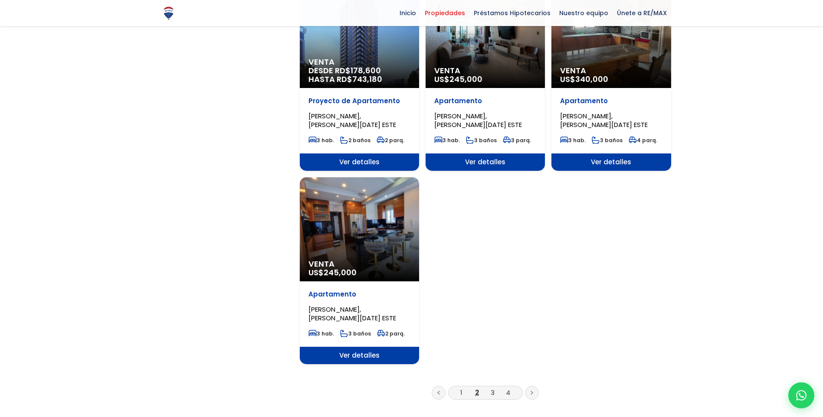
scroll to position [911, 0]
click at [494, 395] on link "3" at bounding box center [493, 393] width 4 height 9
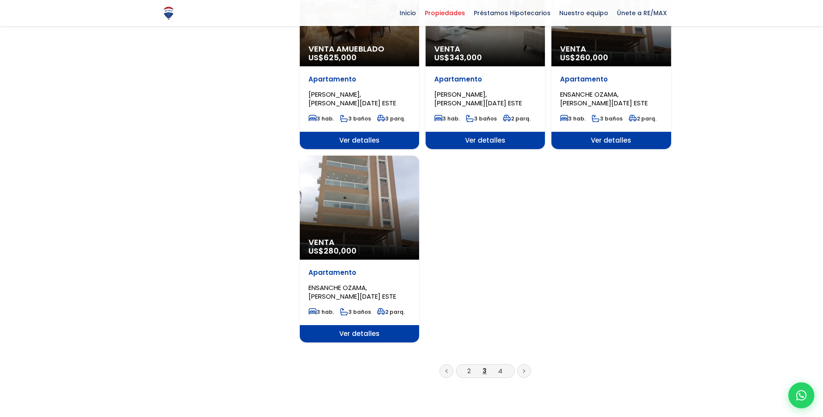
scroll to position [954, 0]
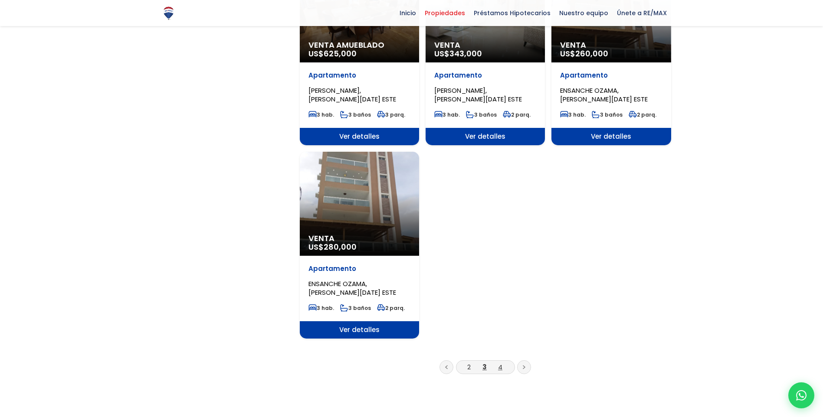
click at [499, 363] on link "4" at bounding box center [500, 367] width 4 height 9
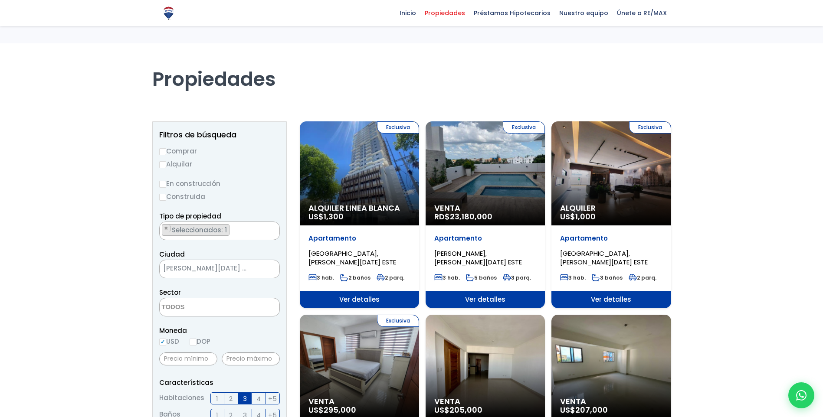
select select
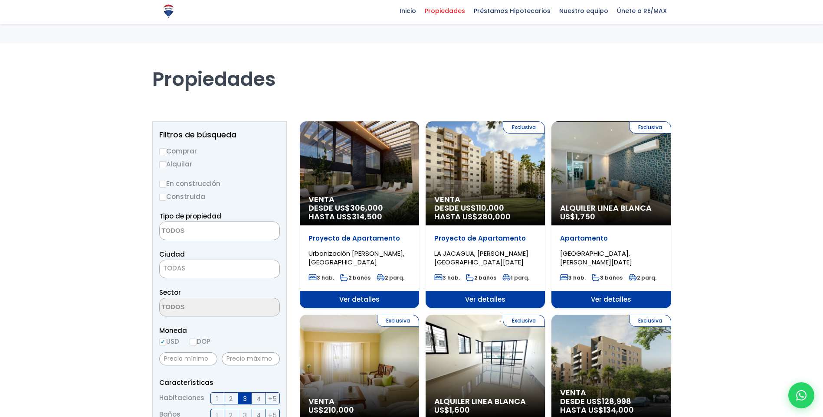
select select "148"
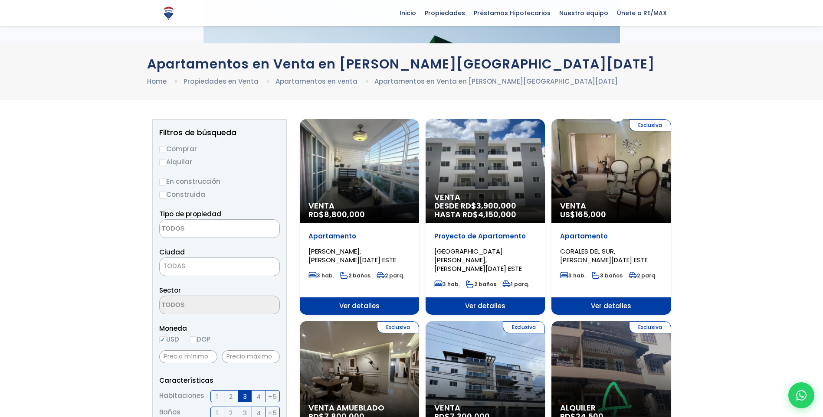
select select
